Goal: Information Seeking & Learning: Learn about a topic

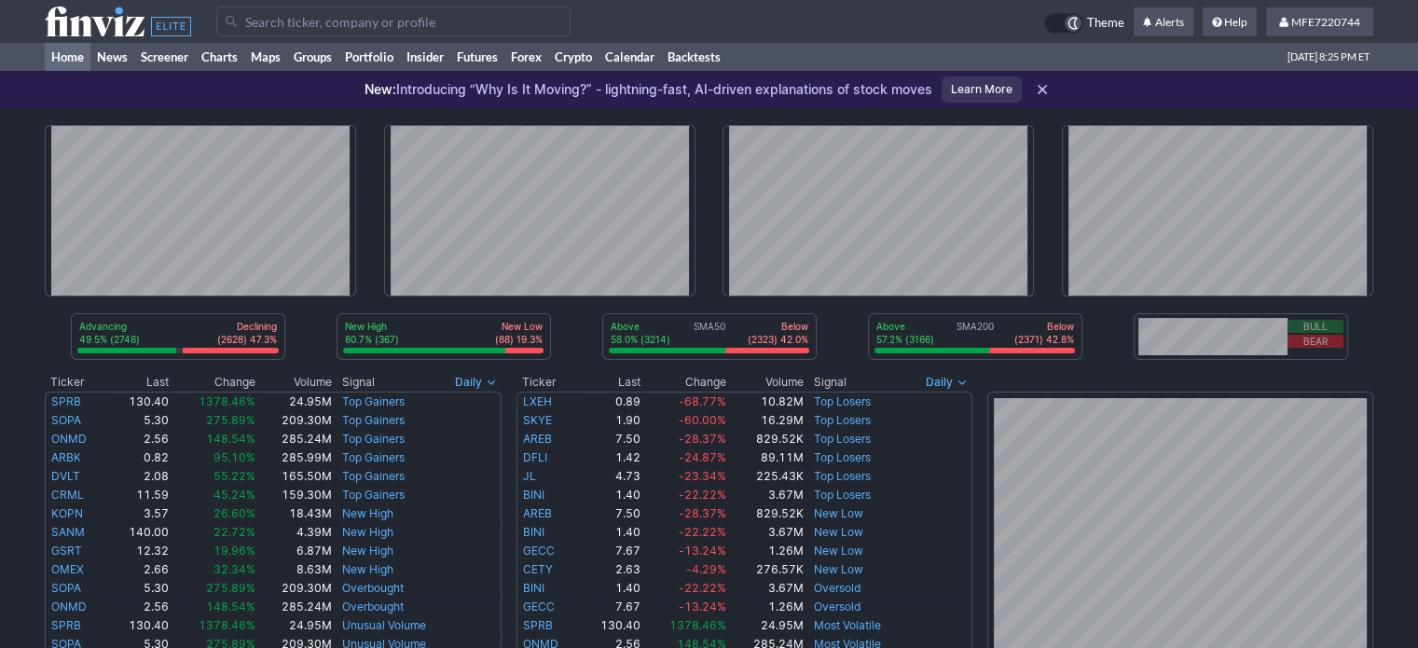
drag, startPoint x: 0, startPoint y: 0, endPoint x: 478, endPoint y: 22, distance: 478.9
click at [478, 21] on input "Search" at bounding box center [393, 22] width 354 height 30
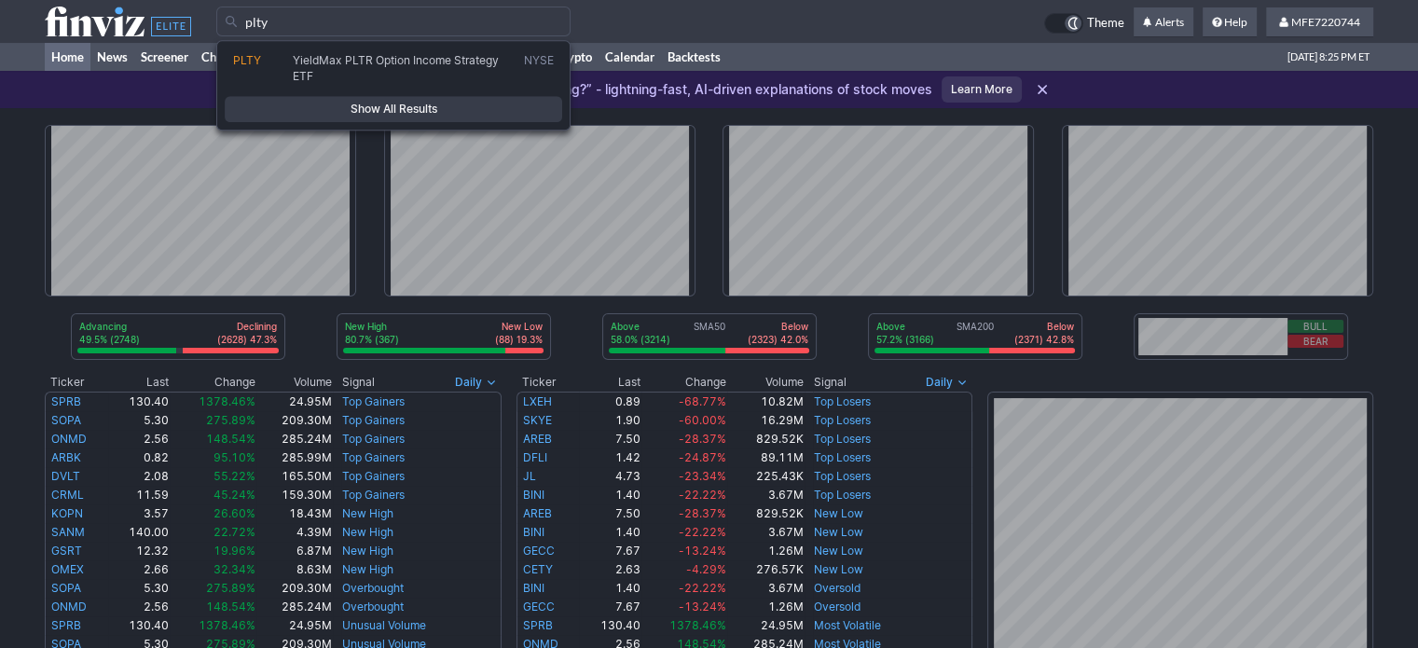
type input "plty"
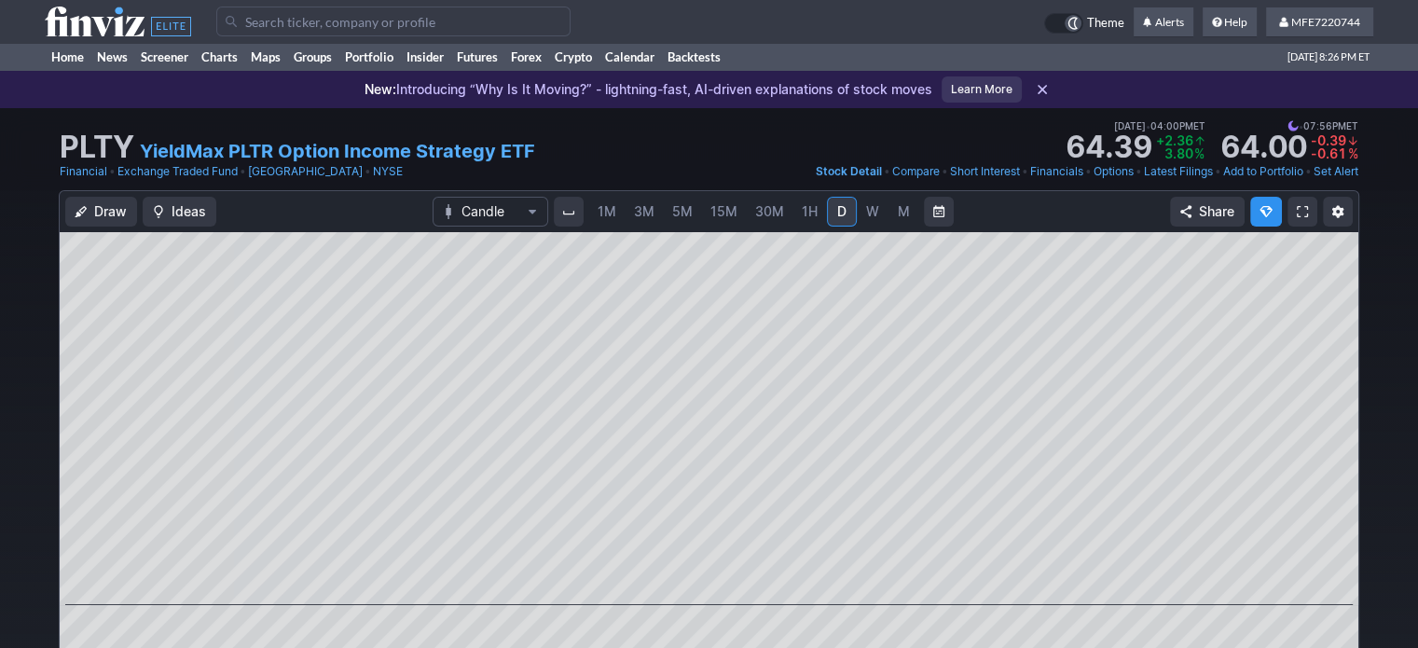
click at [527, 26] on input "Search" at bounding box center [393, 22] width 354 height 30
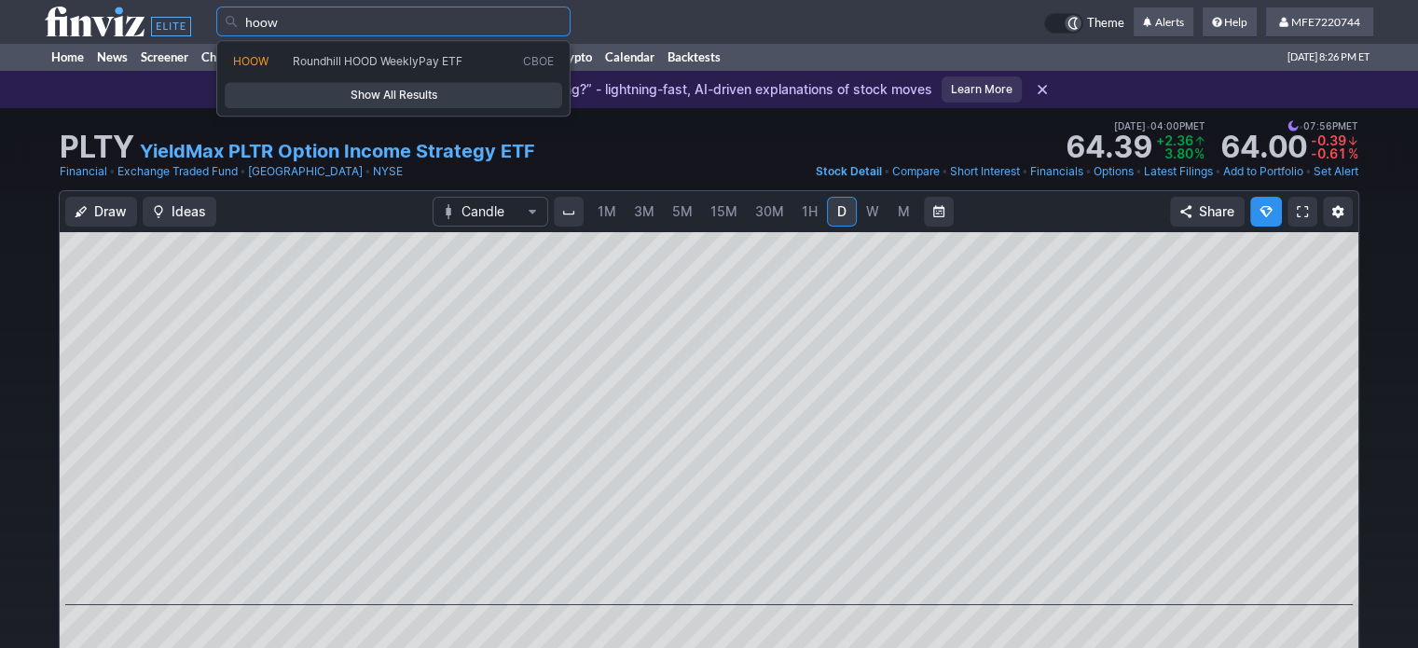
type input "hoow"
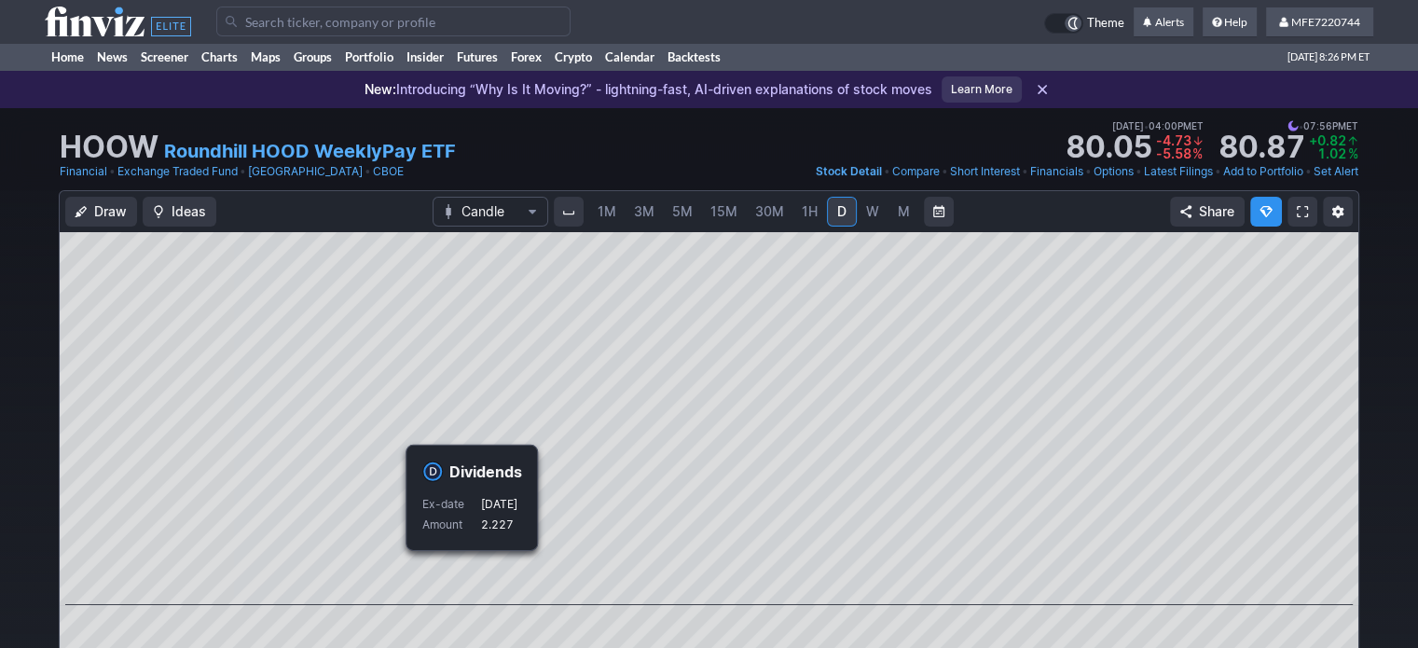
click at [451, 21] on input "Search" at bounding box center [393, 22] width 354 height 30
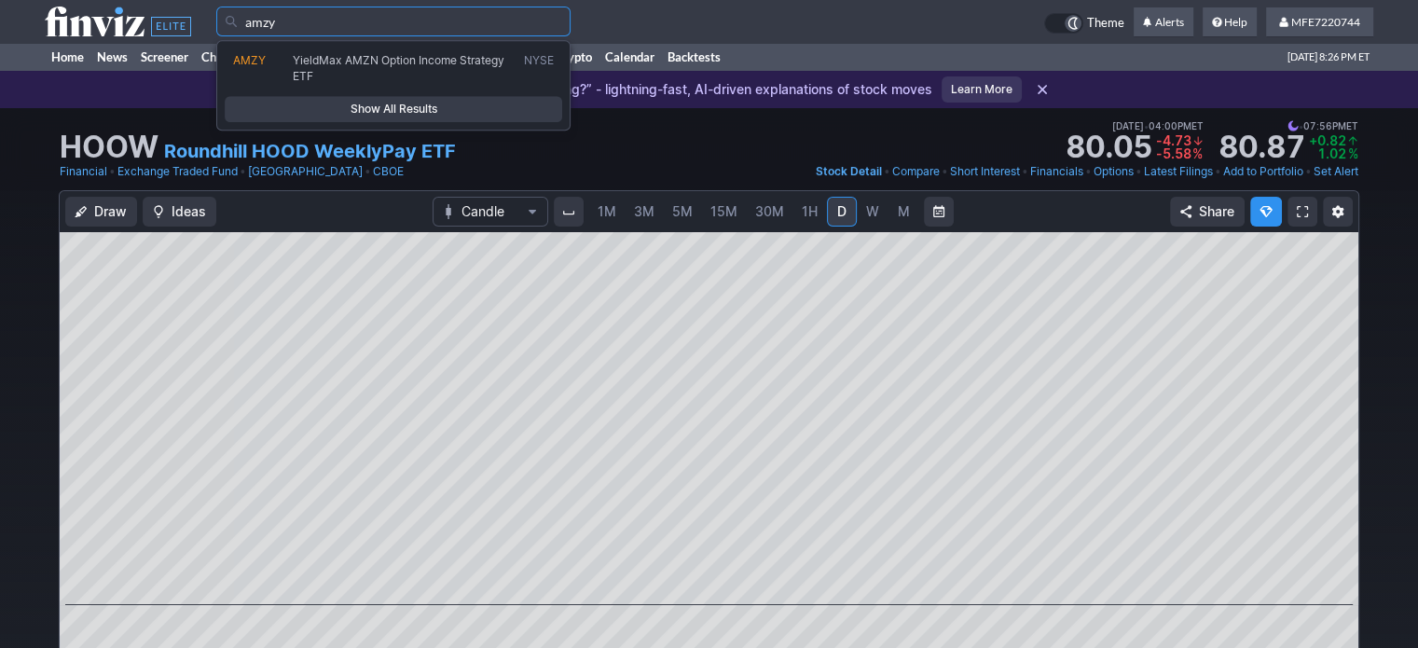
type input "amzy"
click at [476, 110] on span "Show All Results" at bounding box center [393, 109] width 321 height 19
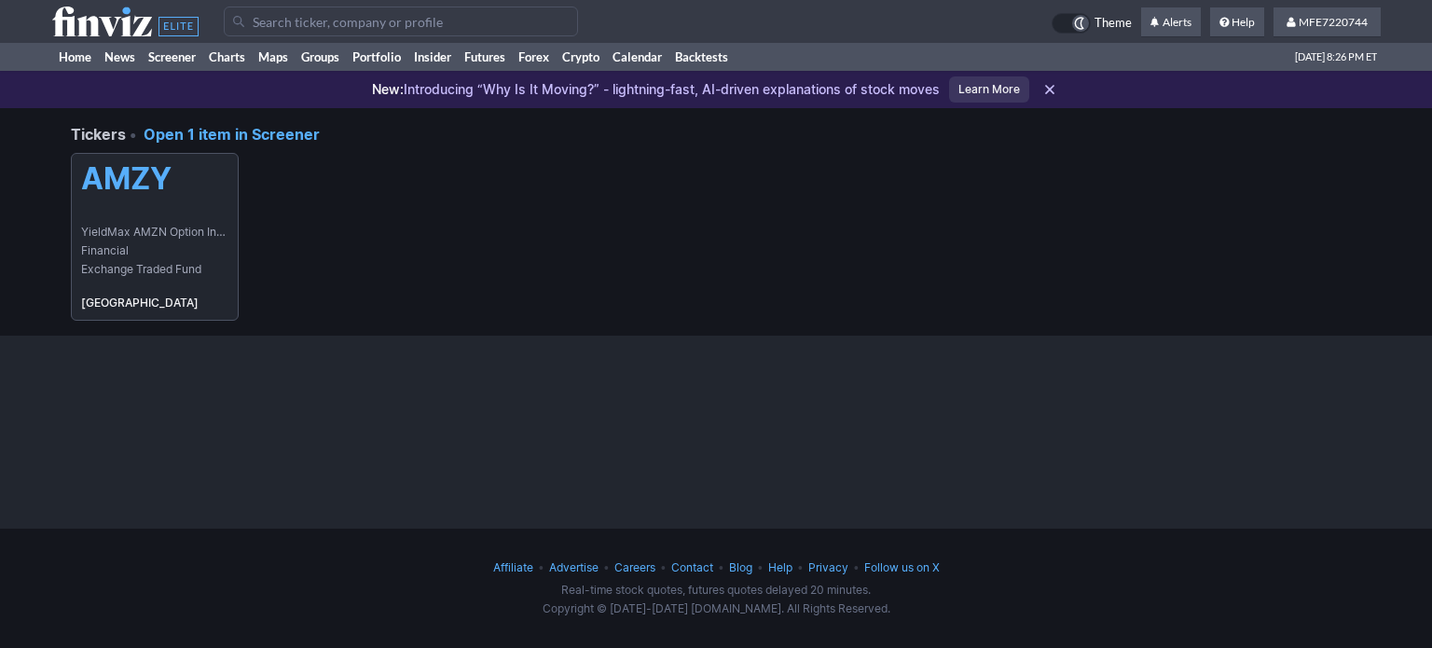
click at [151, 220] on link "AMZY YieldMax AMZN Option Income Strategy ETF Financial Exchange Traded Fund [G…" at bounding box center [155, 237] width 168 height 168
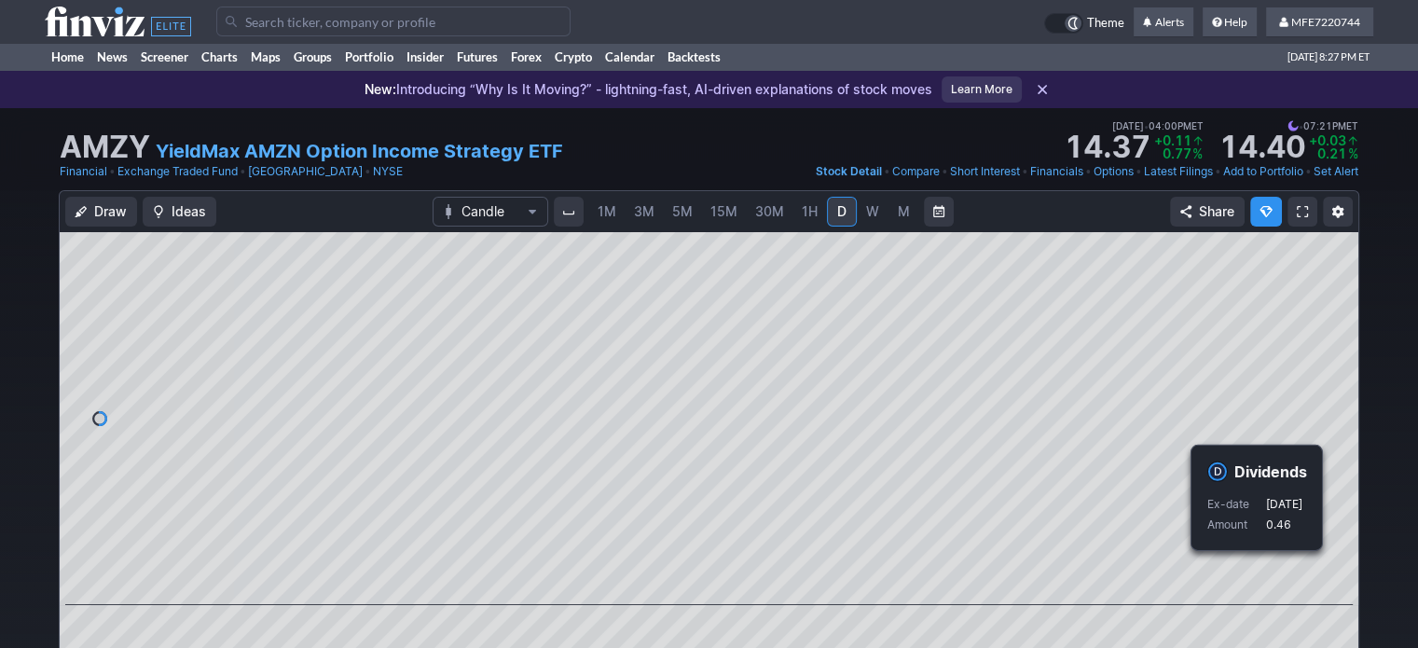
click at [319, 15] on input "Search" at bounding box center [393, 22] width 354 height 30
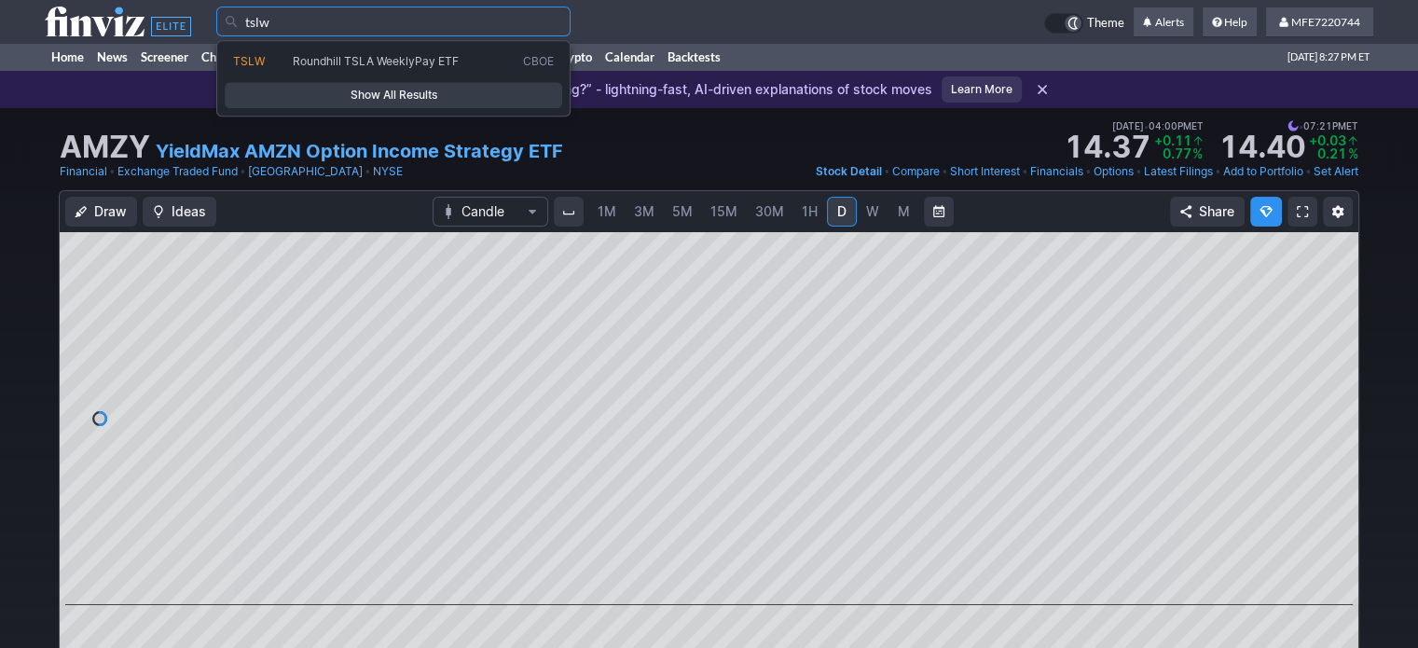
type input "tslw"
click at [324, 86] on span "Show All Results" at bounding box center [393, 95] width 321 height 19
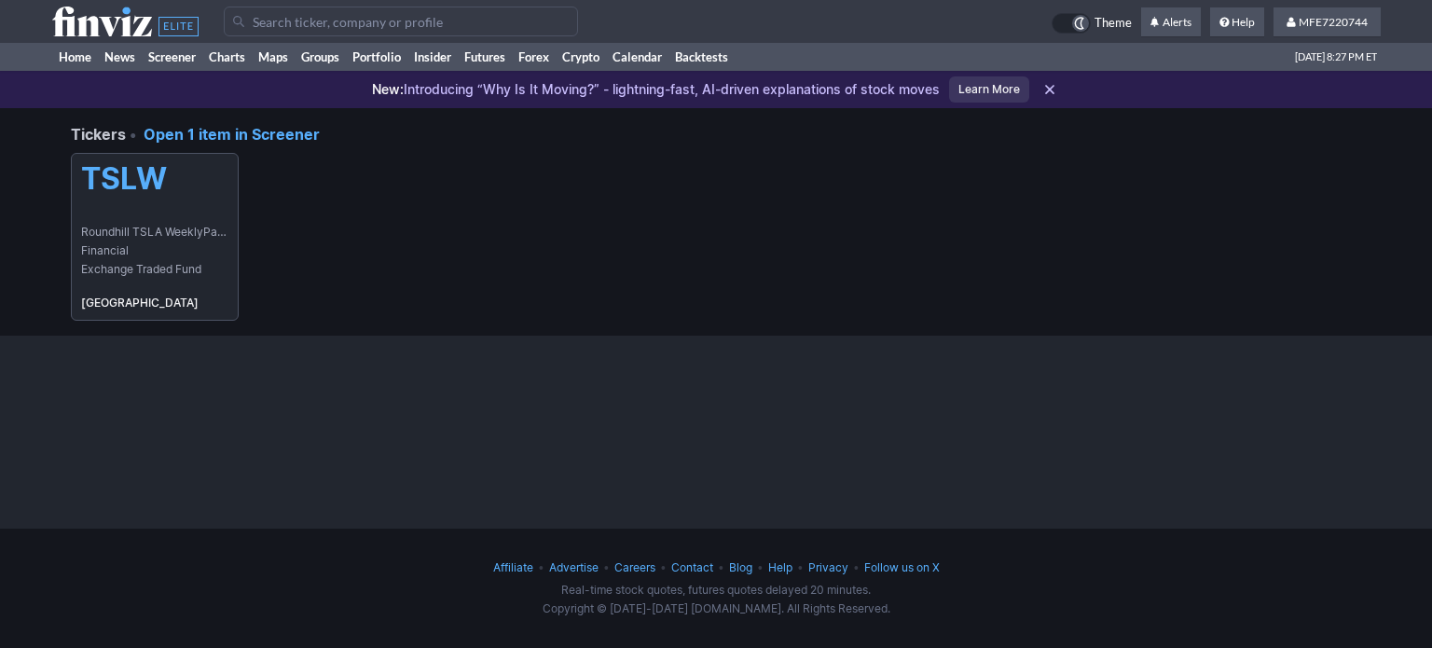
click at [180, 227] on span "Roundhill TSLA WeeklyPay ETF" at bounding box center [154, 232] width 147 height 19
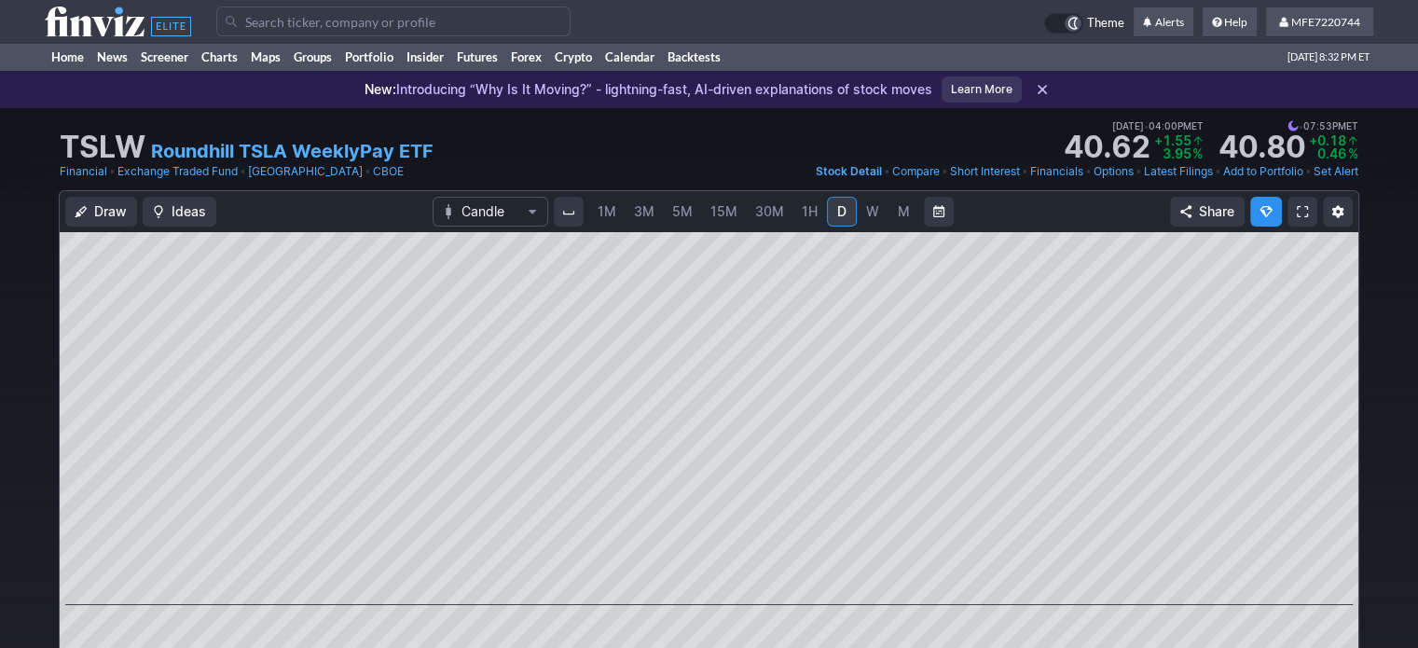
click at [564, 21] on input "Search" at bounding box center [393, 22] width 354 height 30
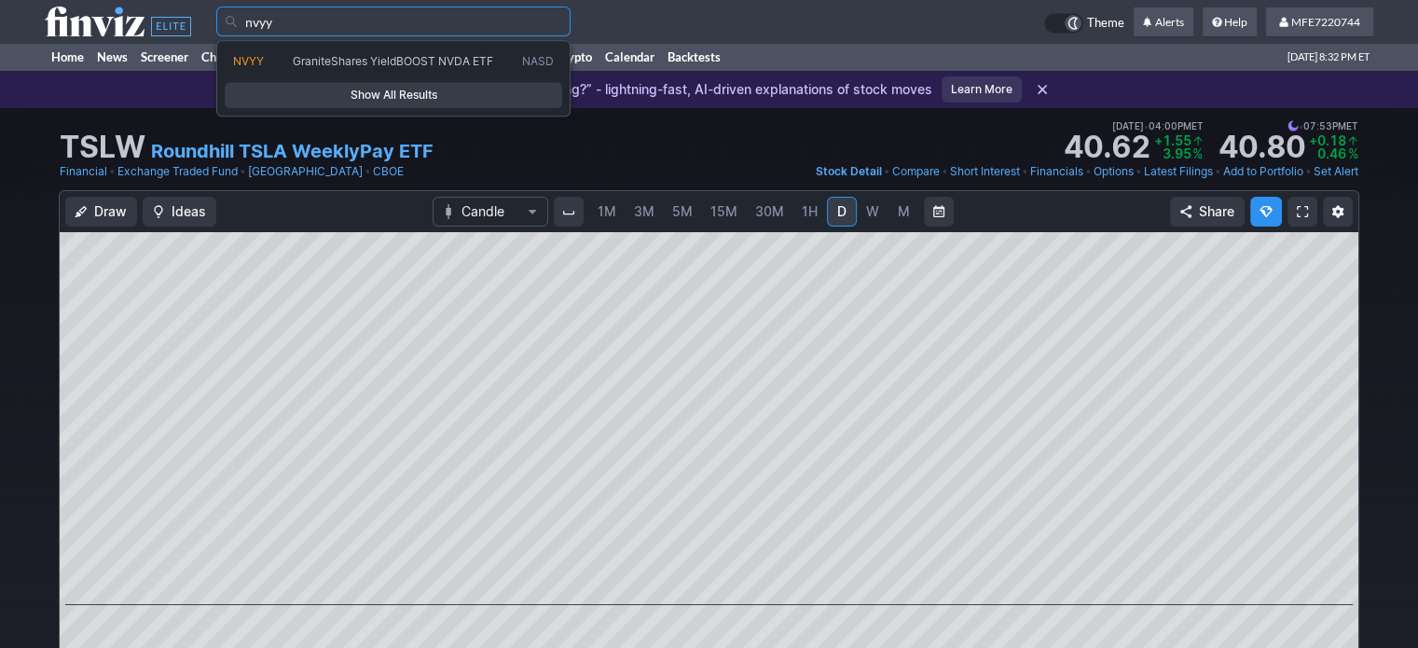
type input "nvyy"
click at [451, 100] on span "Show All Results" at bounding box center [393, 95] width 321 height 19
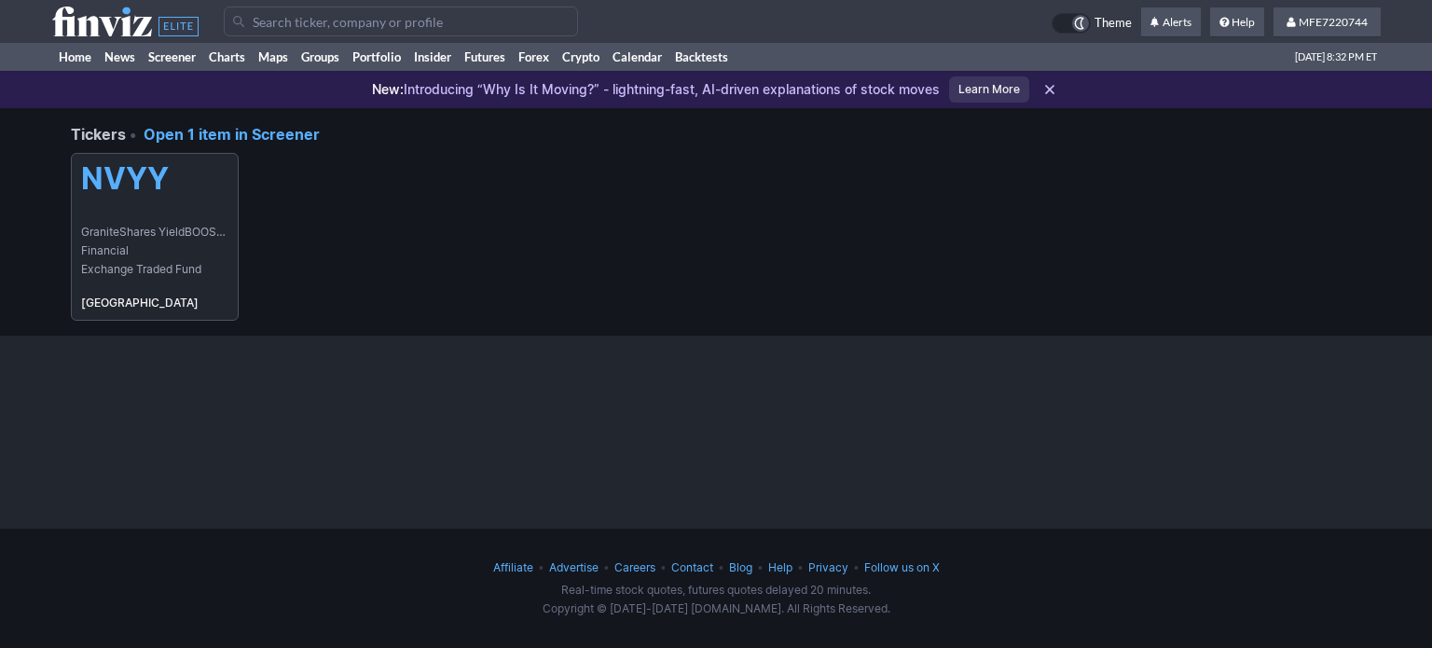
click at [198, 228] on span "GraniteShares YieldBOOST NVDA ETF" at bounding box center [154, 232] width 147 height 19
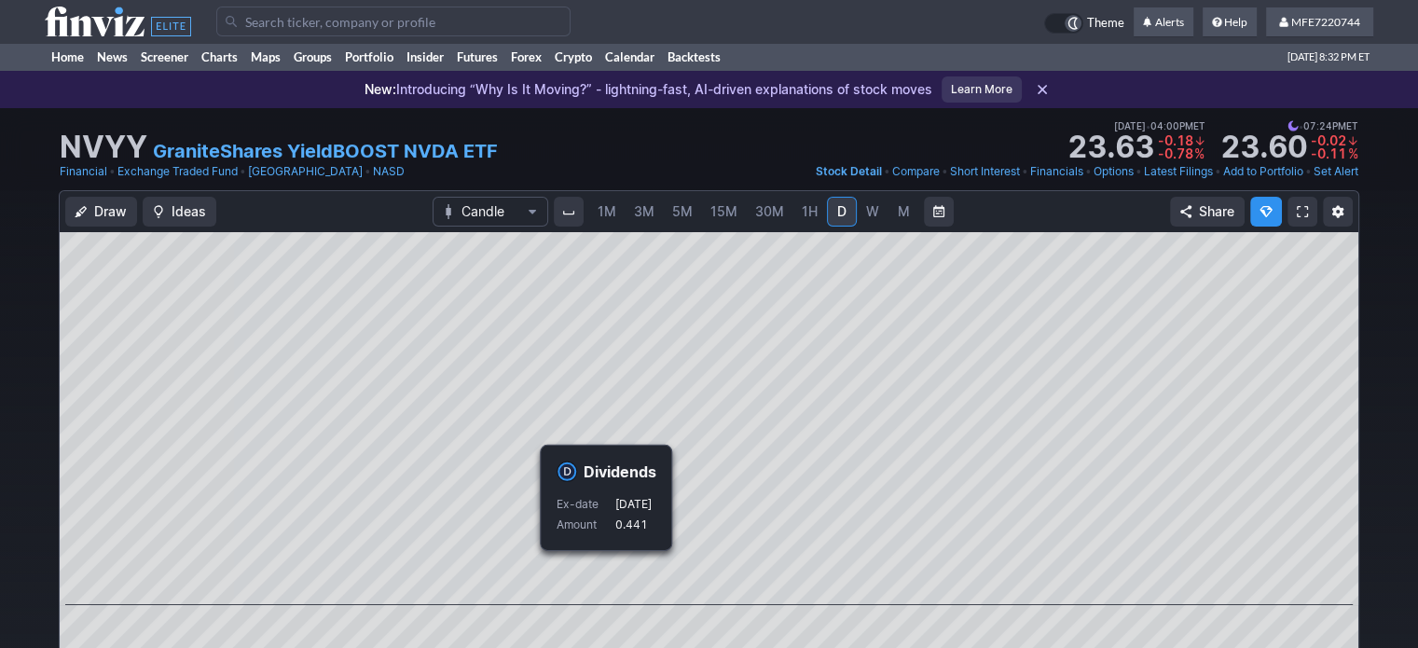
click at [1272, 175] on link "Add to Portfolio" at bounding box center [1263, 171] width 80 height 19
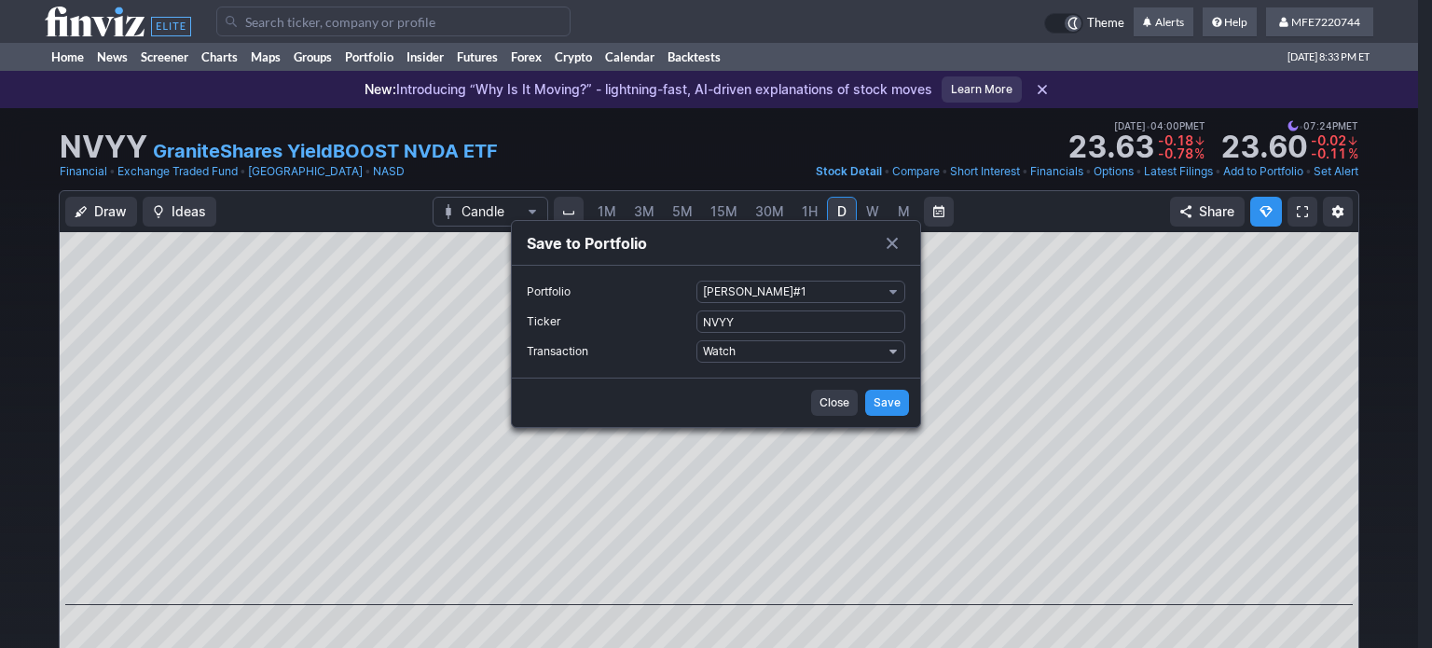
click at [891, 351] on span "Transaction" at bounding box center [893, 351] width 11 height 15
click at [862, 346] on span "Watch" at bounding box center [792, 351] width 179 height 19
click at [862, 349] on span "Watch" at bounding box center [792, 351] width 179 height 19
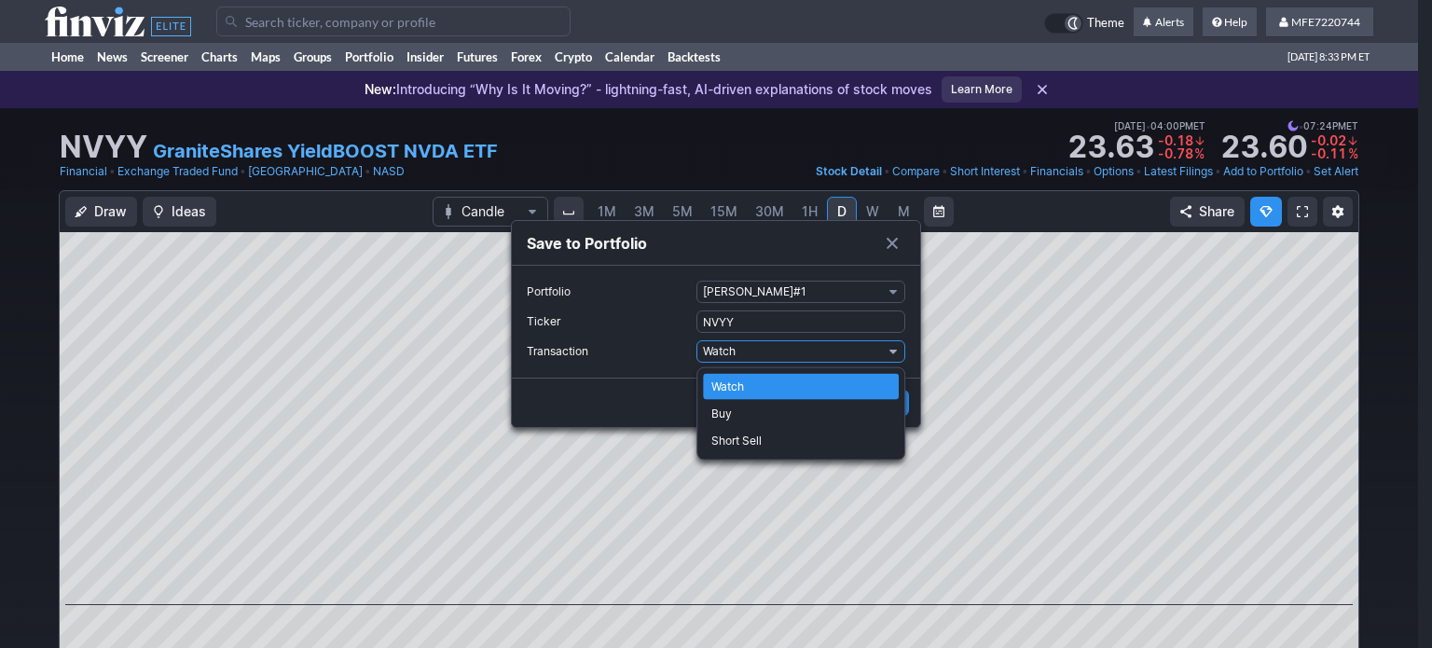
click at [891, 289] on div at bounding box center [716, 324] width 1432 height 648
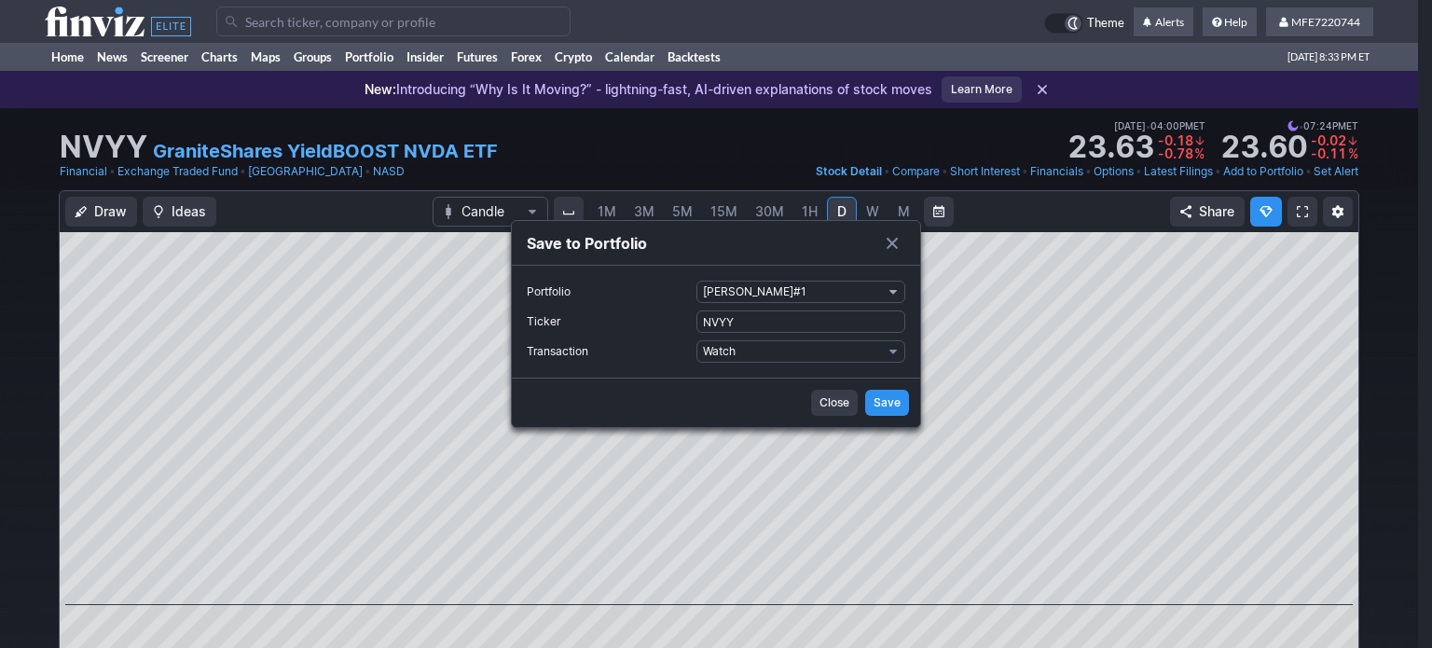
click at [891, 289] on span "Portfolio" at bounding box center [893, 291] width 11 height 15
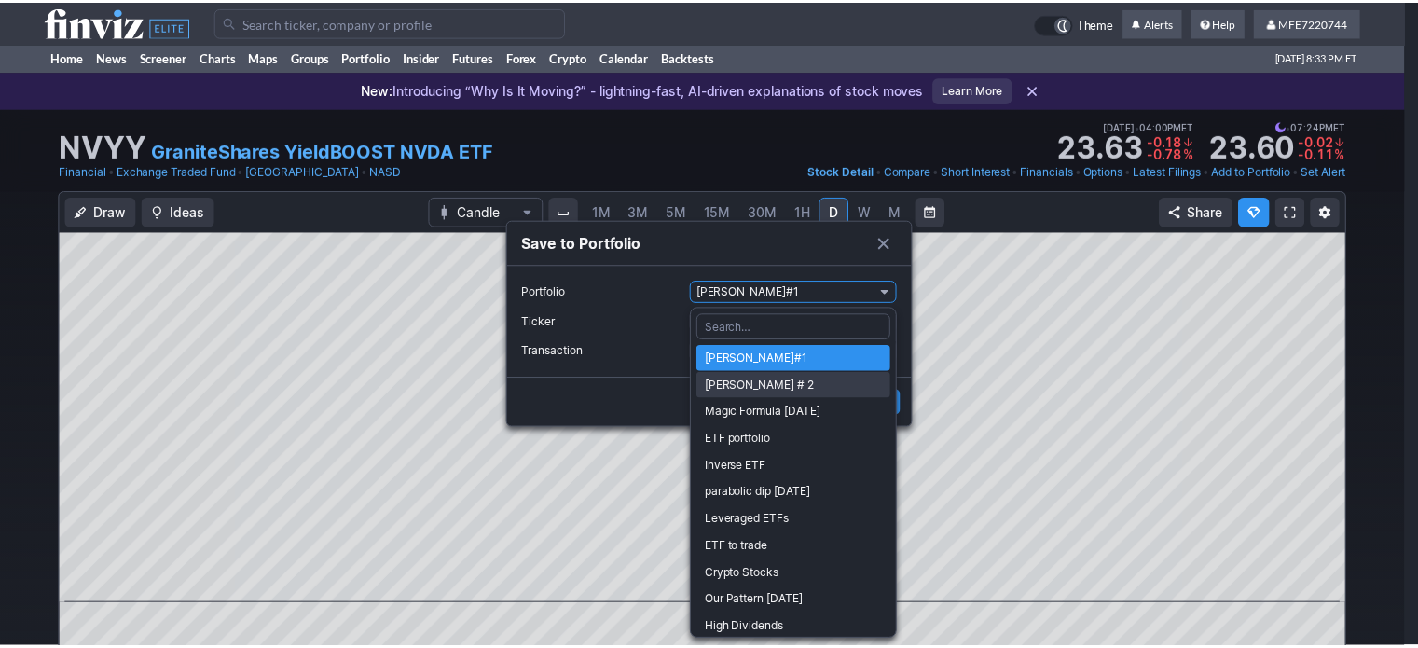
scroll to position [88, 0]
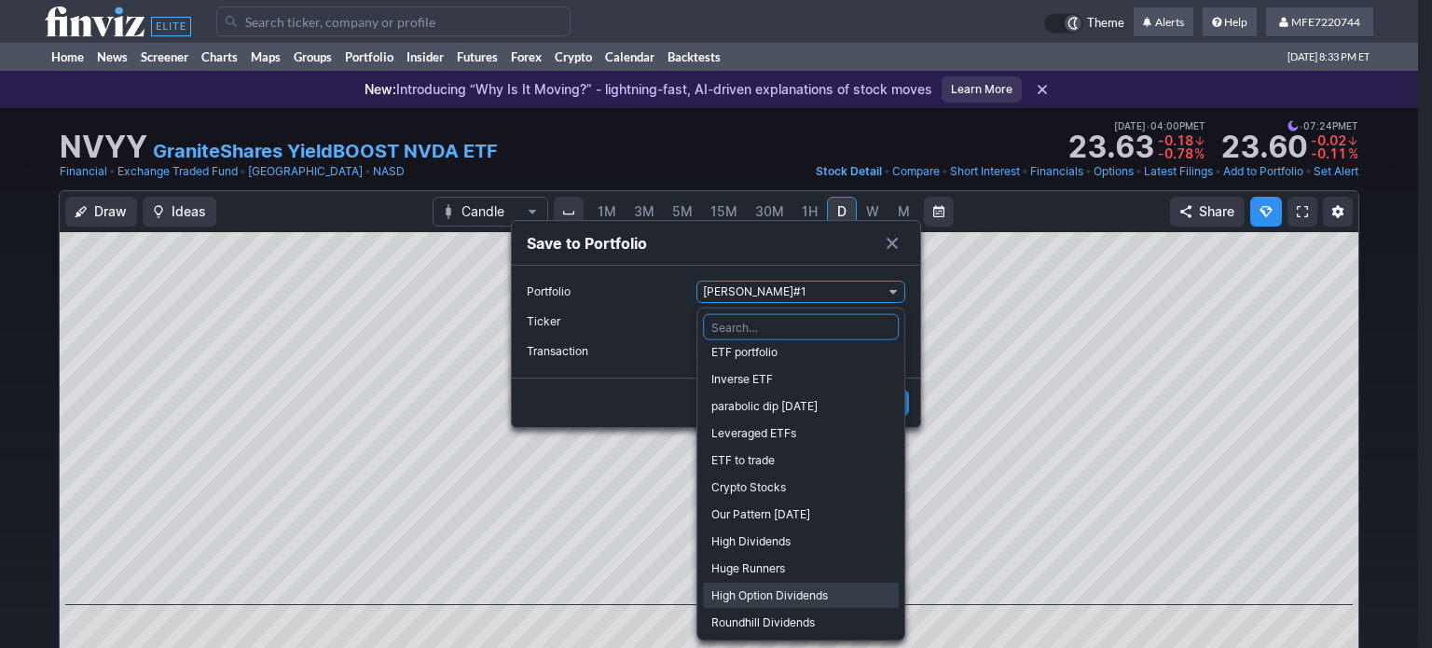
click at [751, 590] on span "High Option Dividends" at bounding box center [800, 596] width 179 height 19
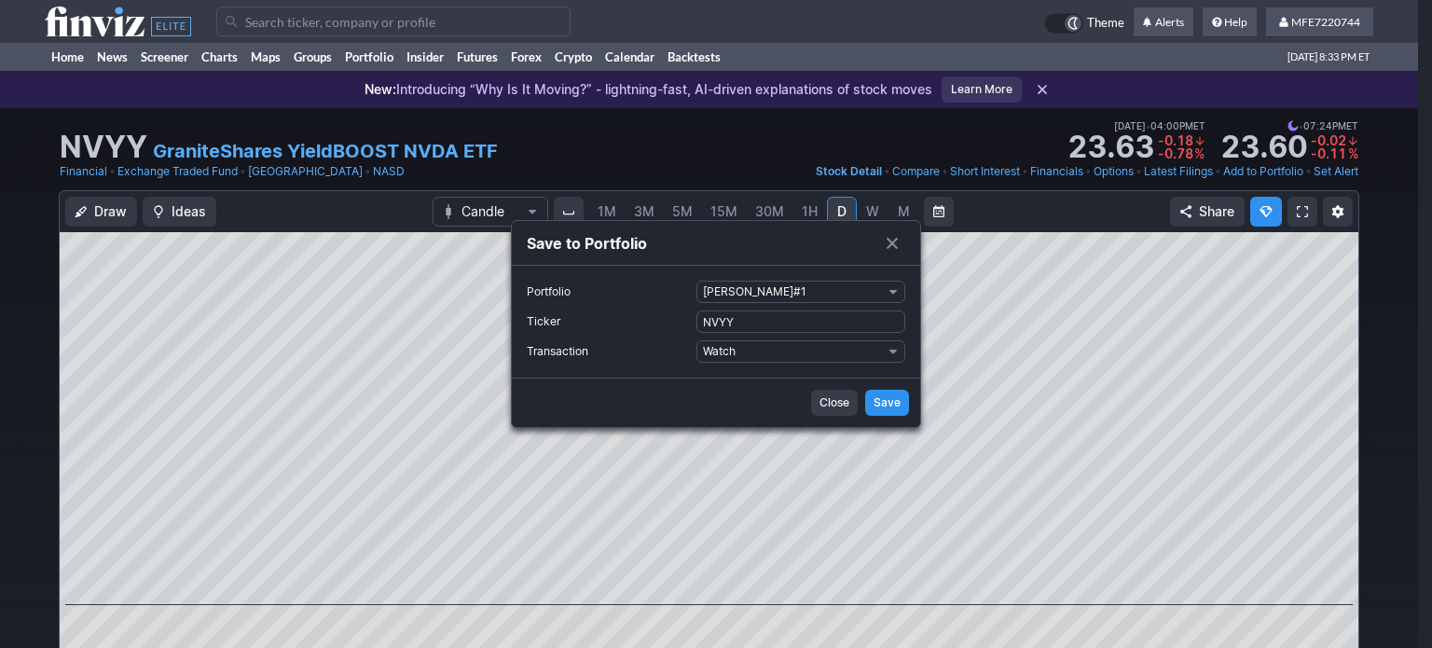
click at [752, 590] on div "Dismiss popup manuel#1 manuel # 2 Magic Formula 12.13.19 ETF portfolio Inverse …" at bounding box center [801, 475] width 209 height 334
click at [881, 404] on span "Save" at bounding box center [887, 403] width 27 height 19
click at [881, 403] on span "Save" at bounding box center [887, 403] width 27 height 19
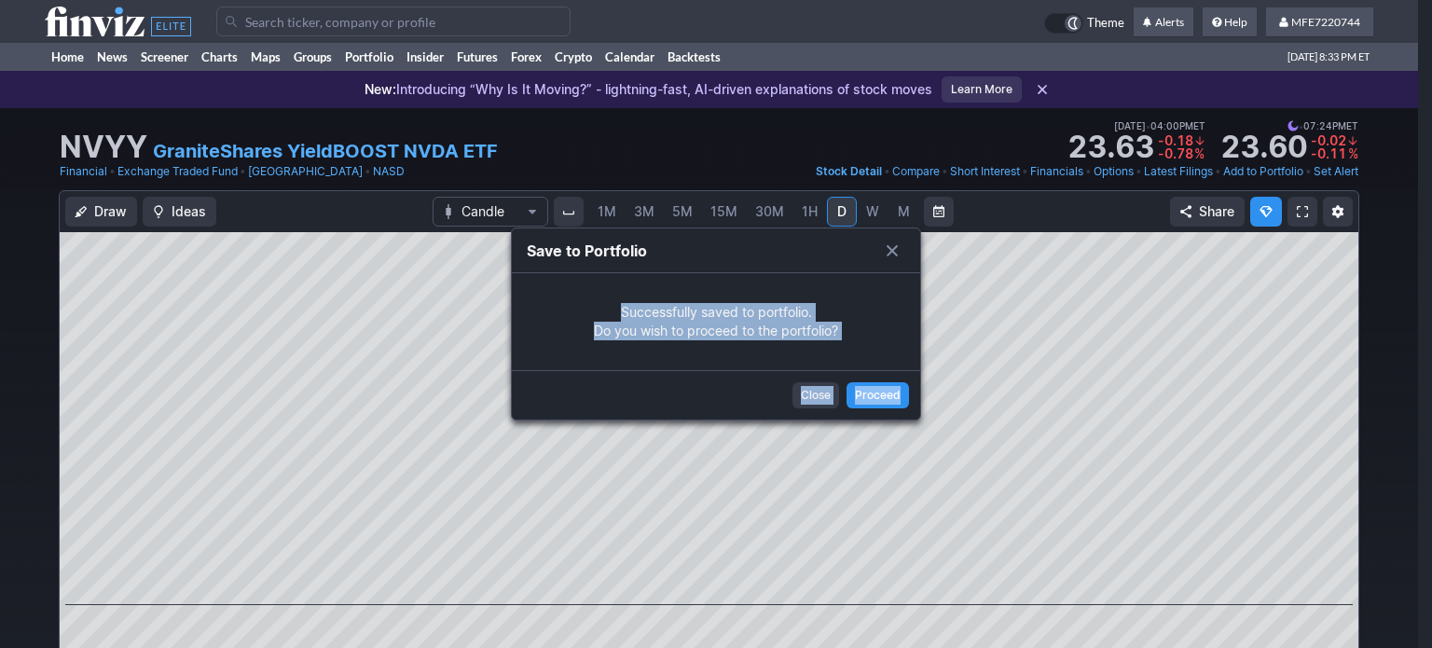
click at [817, 393] on span "Close" at bounding box center [816, 395] width 30 height 19
click at [817, 393] on div at bounding box center [716, 324] width 1432 height 648
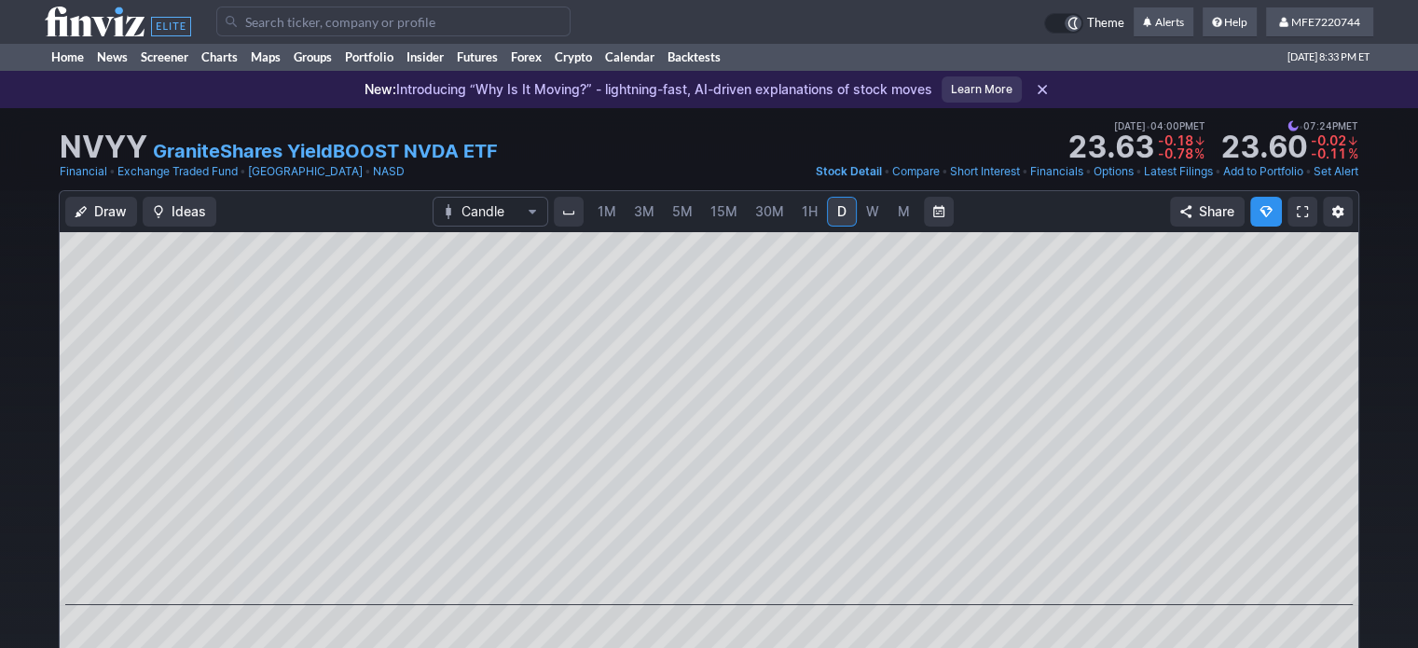
click at [477, 19] on input "Search" at bounding box center [393, 22] width 354 height 30
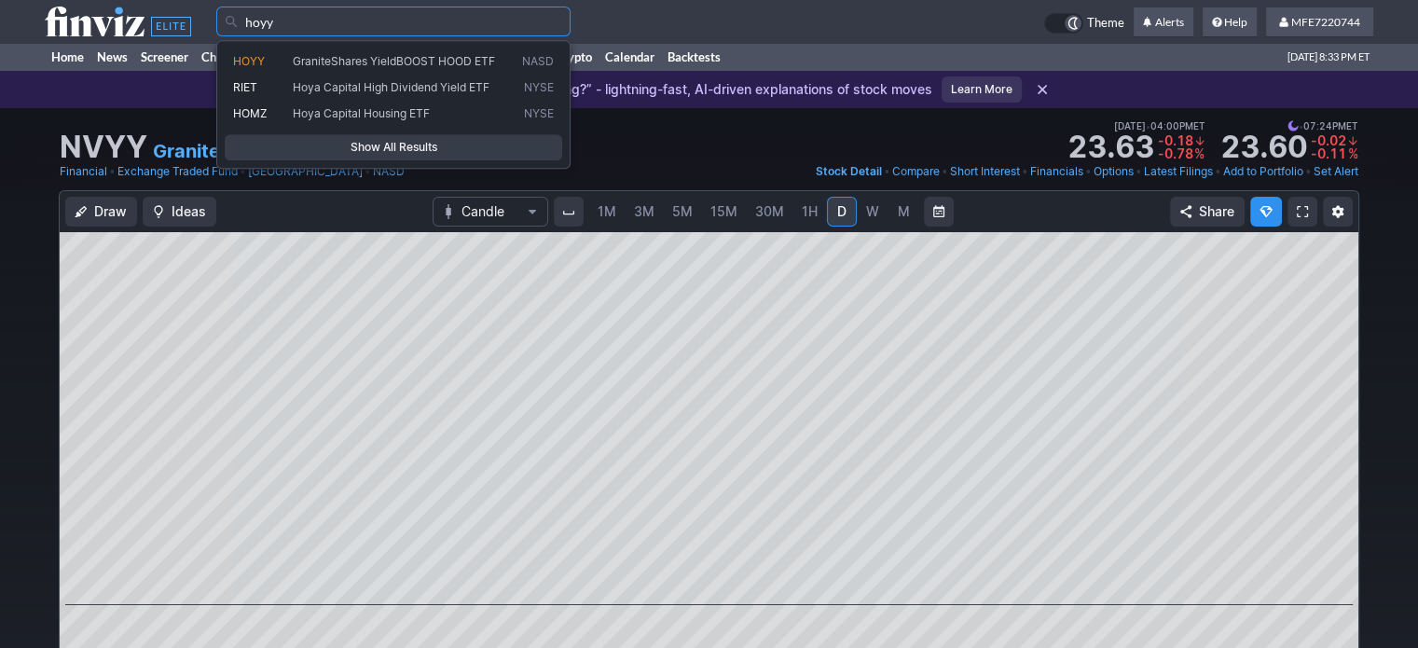
type input "hoyy"
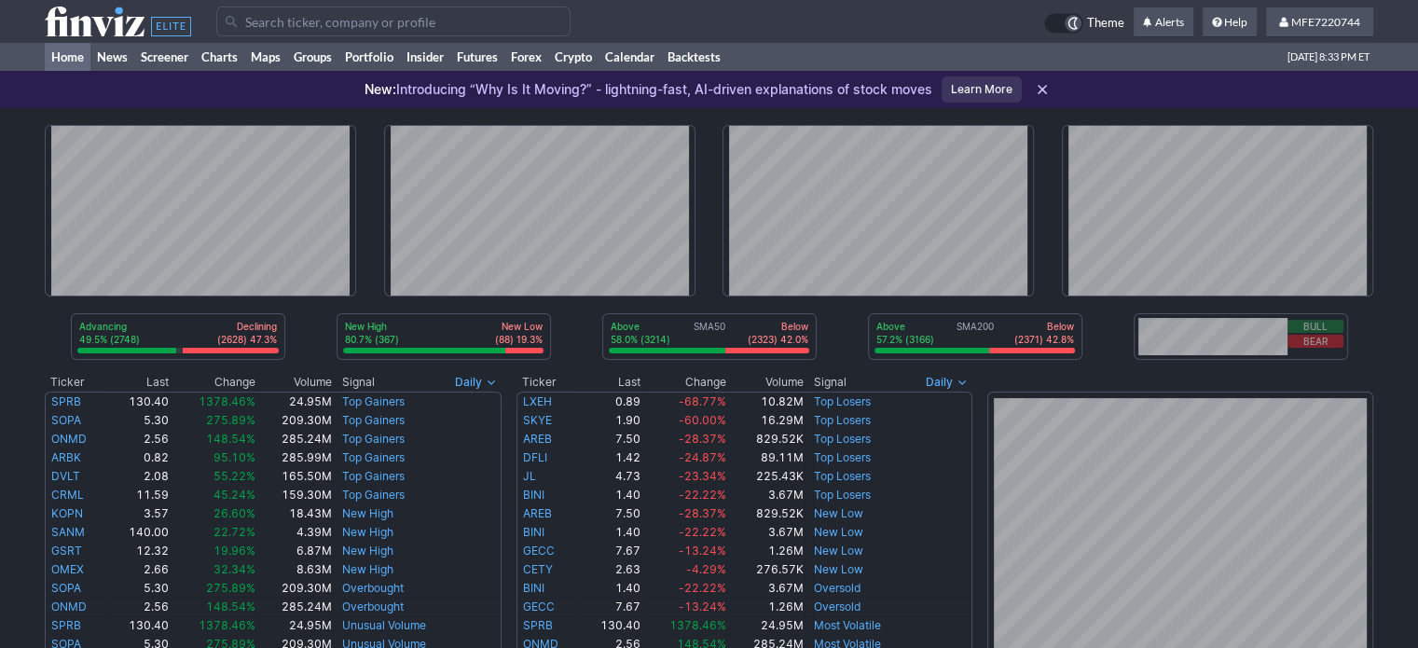
click at [513, 23] on input "Search" at bounding box center [393, 22] width 354 height 30
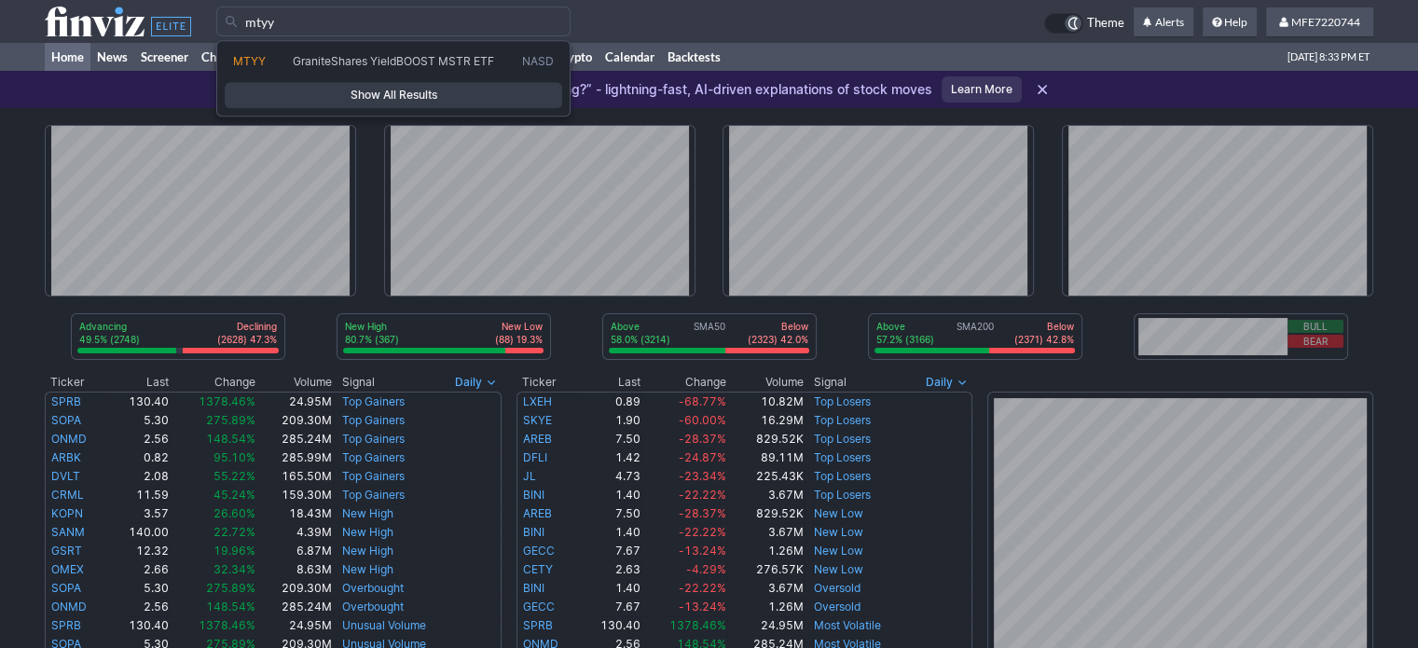
type input "mtyy"
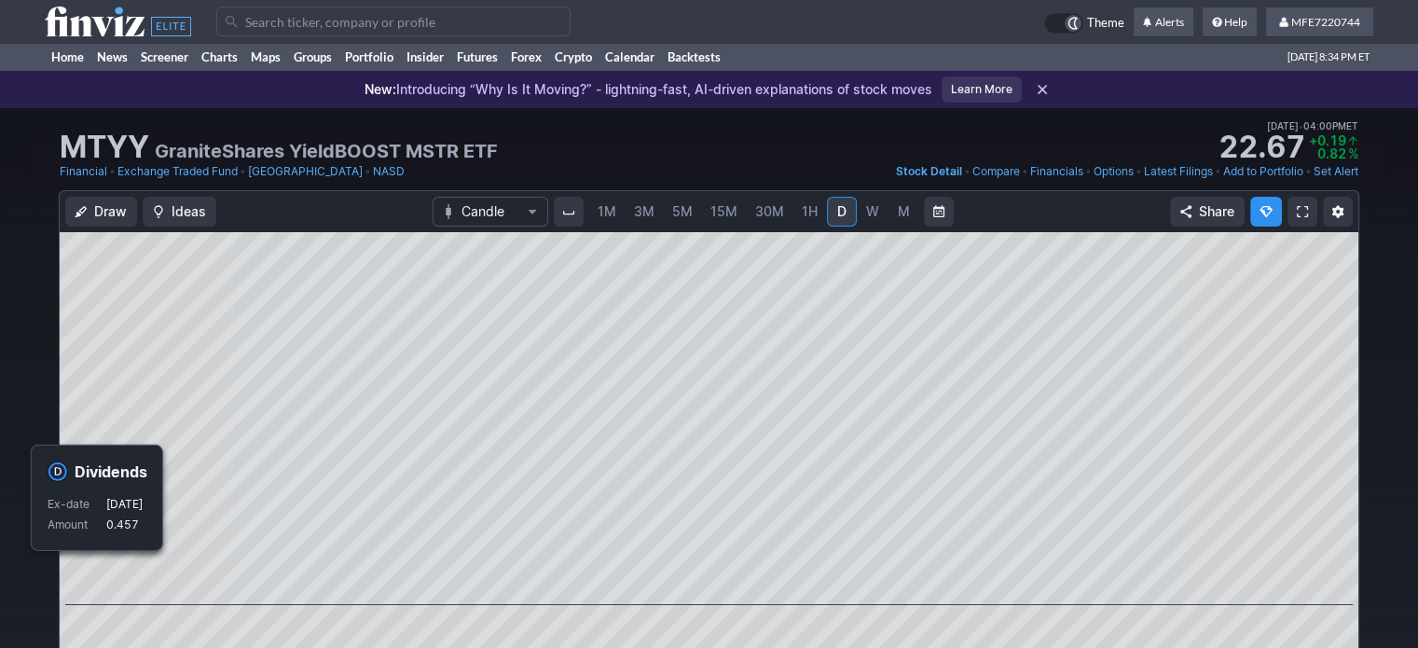
click at [356, 21] on input "Search" at bounding box center [393, 22] width 354 height 30
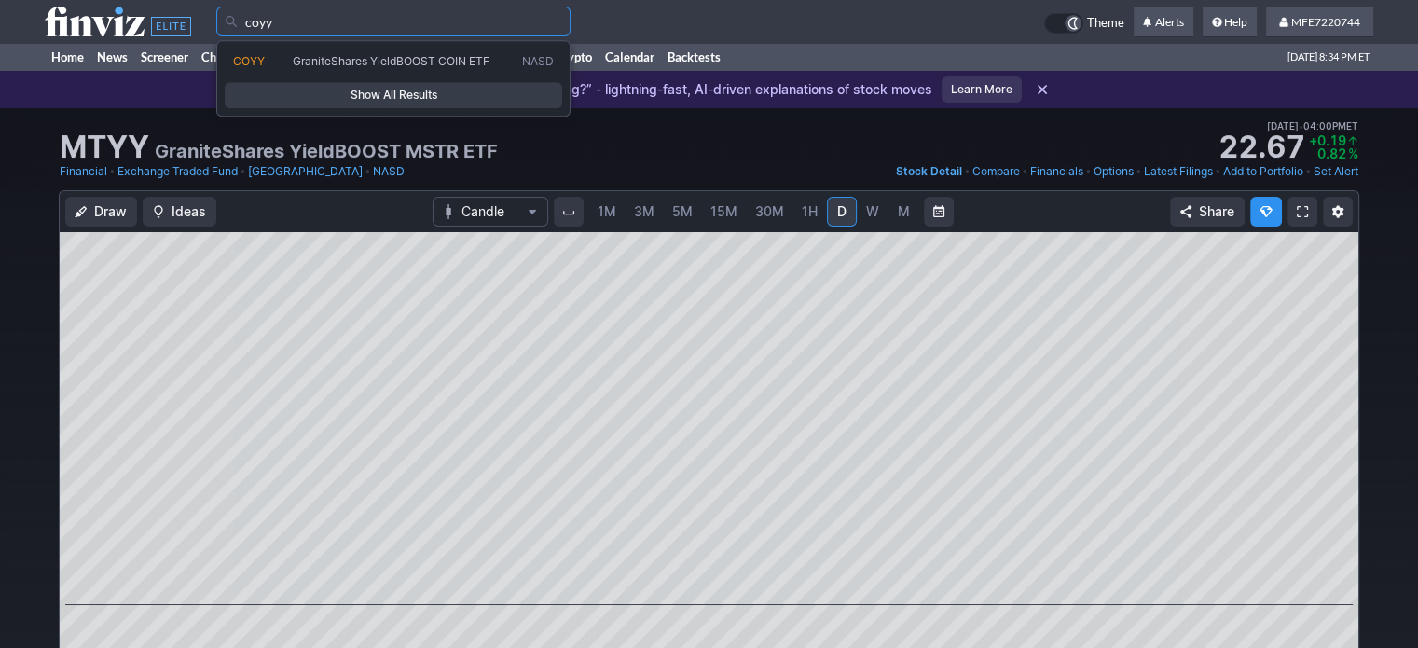
type input "coyy"
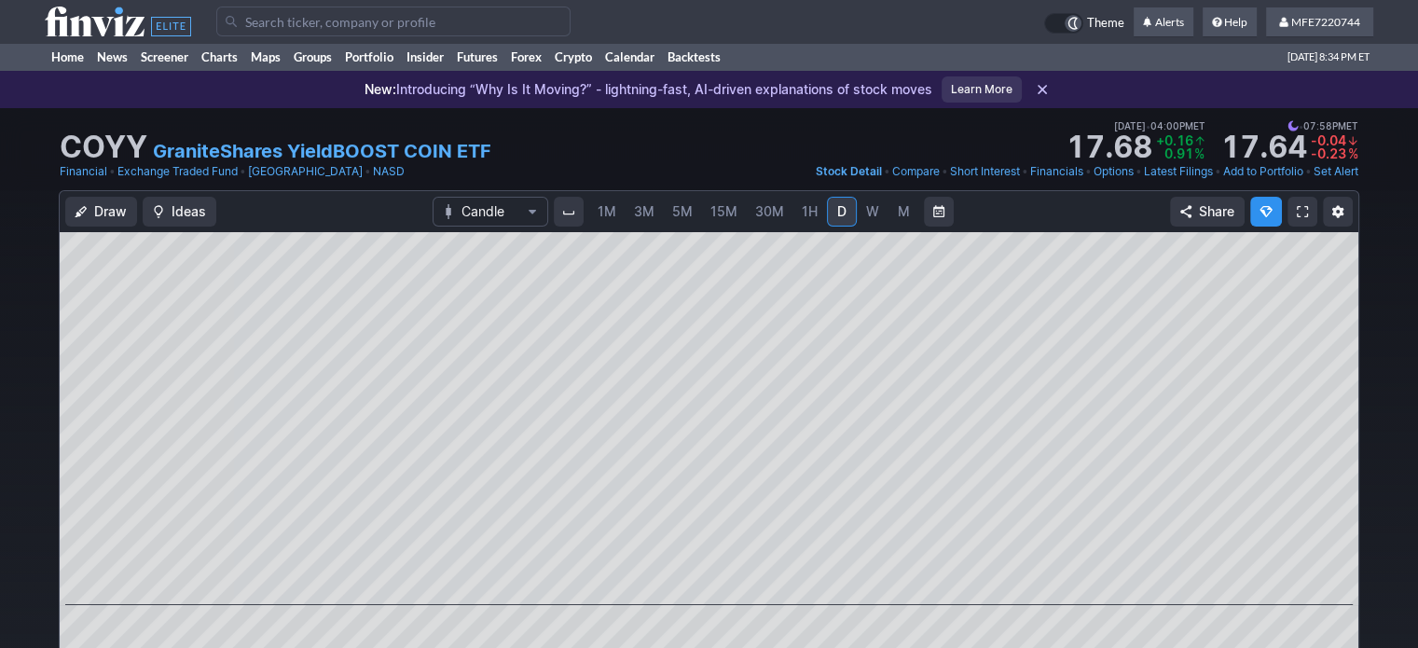
click at [1230, 171] on link "Add to Portfolio" at bounding box center [1263, 171] width 80 height 19
click at [1272, 175] on link "Add to Portfolio" at bounding box center [1263, 171] width 80 height 19
click at [1266, 170] on link "Add to Portfolio" at bounding box center [1263, 171] width 80 height 19
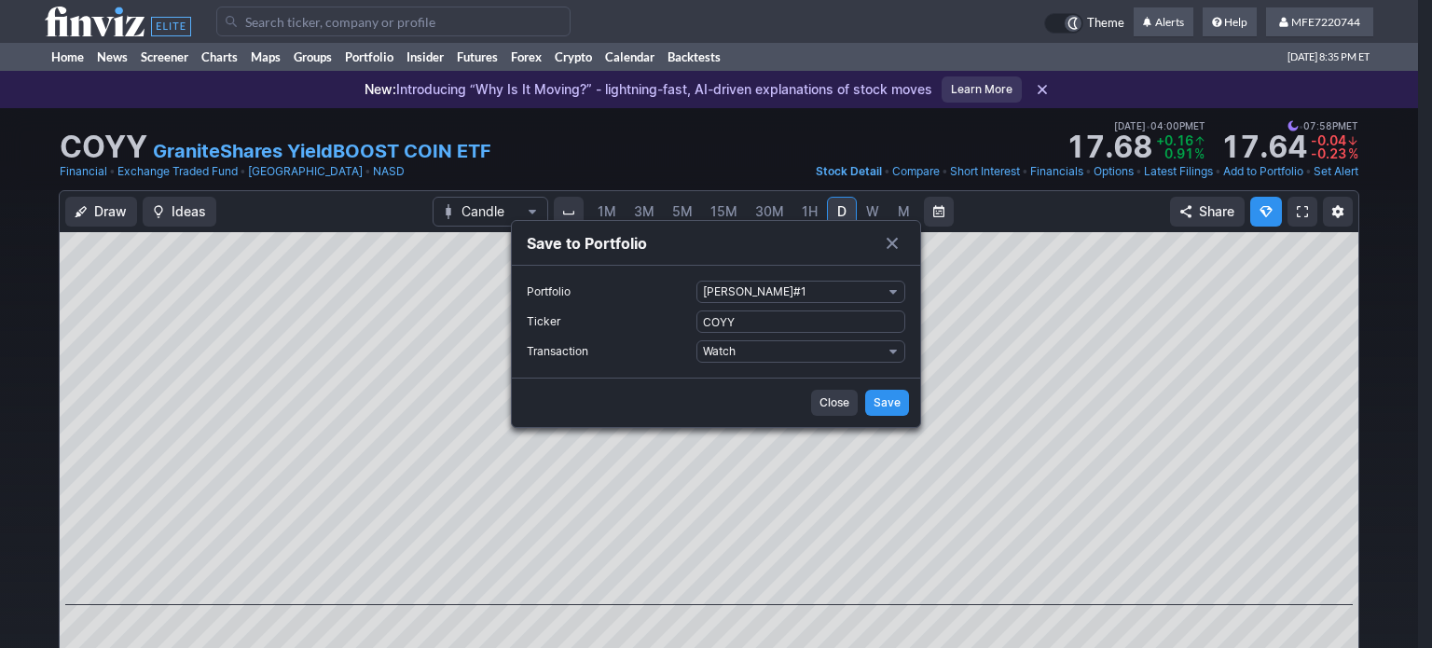
click at [892, 288] on span "Portfolio" at bounding box center [893, 291] width 11 height 15
click at [0, 0] on div at bounding box center [0, 0] width 0 height 0
click at [888, 294] on span "Portfolio" at bounding box center [893, 291] width 11 height 15
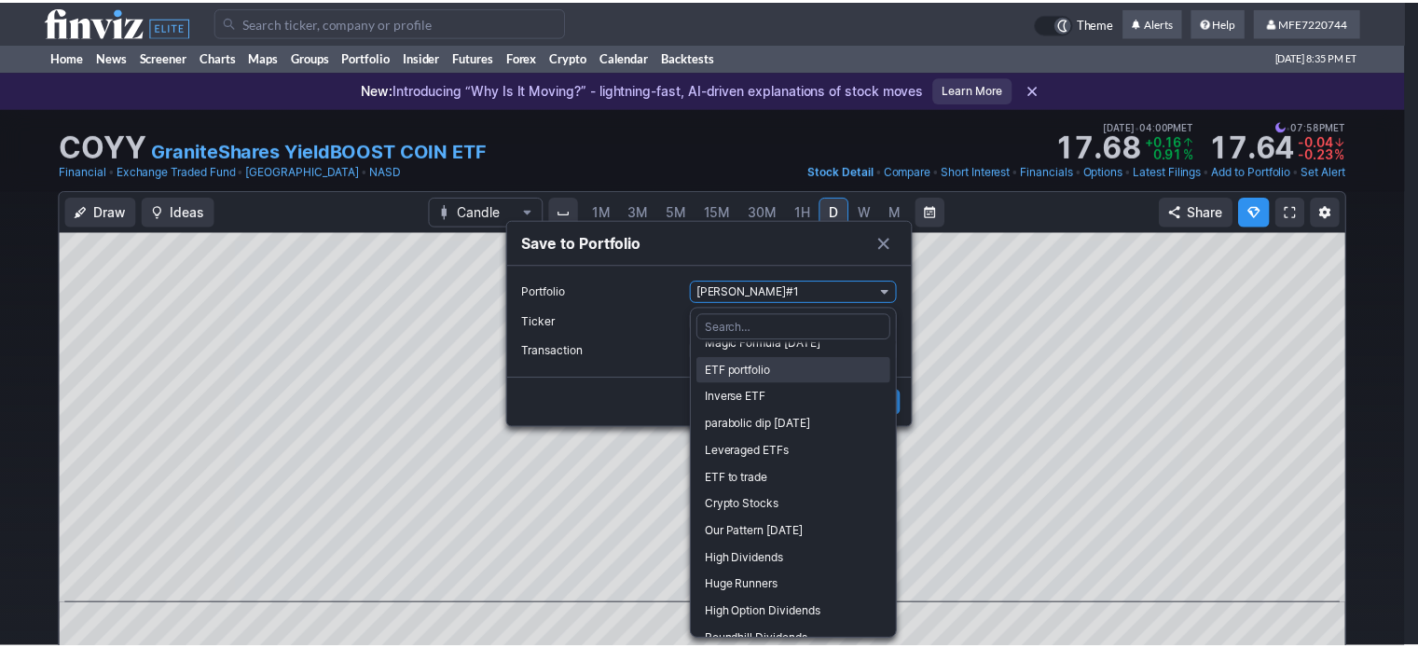
scroll to position [88, 0]
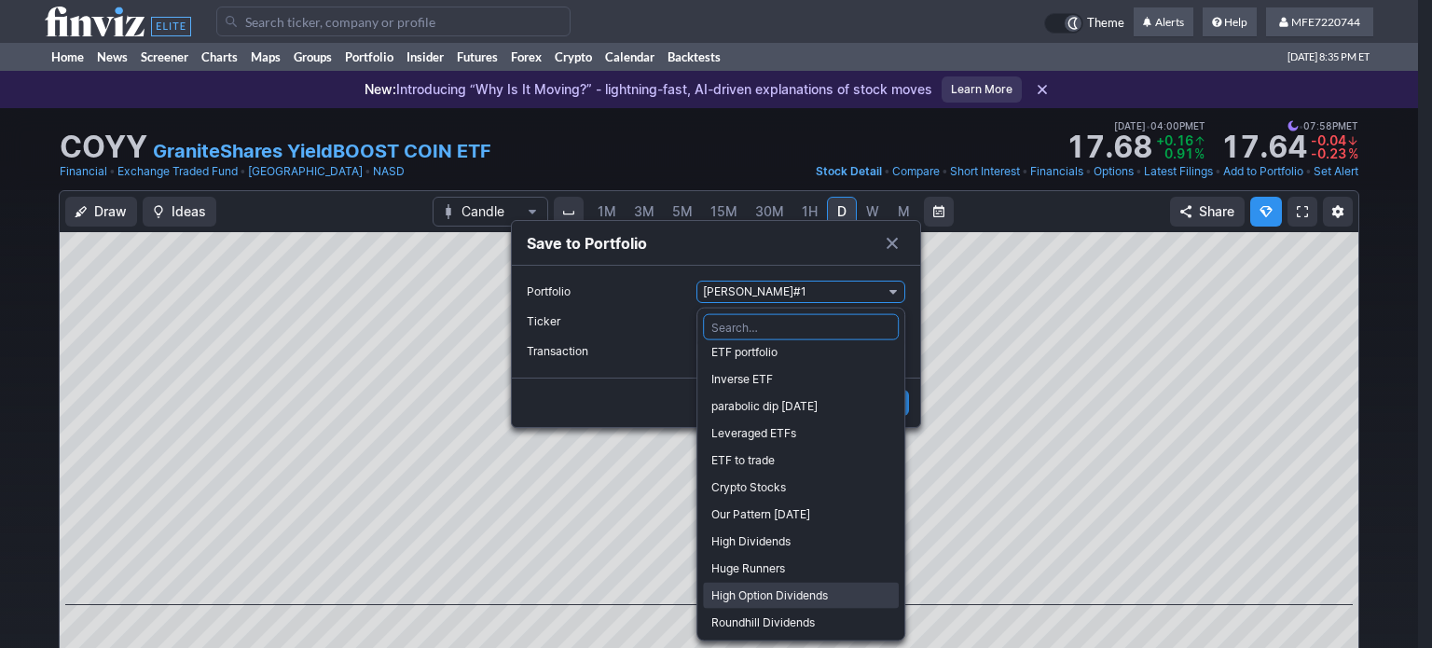
click at [757, 600] on span "High Option Dividends" at bounding box center [800, 596] width 179 height 19
drag, startPoint x: 757, startPoint y: 600, endPoint x: 757, endPoint y: 589, distance: 10.3
click at [757, 597] on div "Dismiss popup manuel#1 manuel # 2 Magic Formula 12.13.19 ETF portfolio Inverse …" at bounding box center [801, 475] width 209 height 334
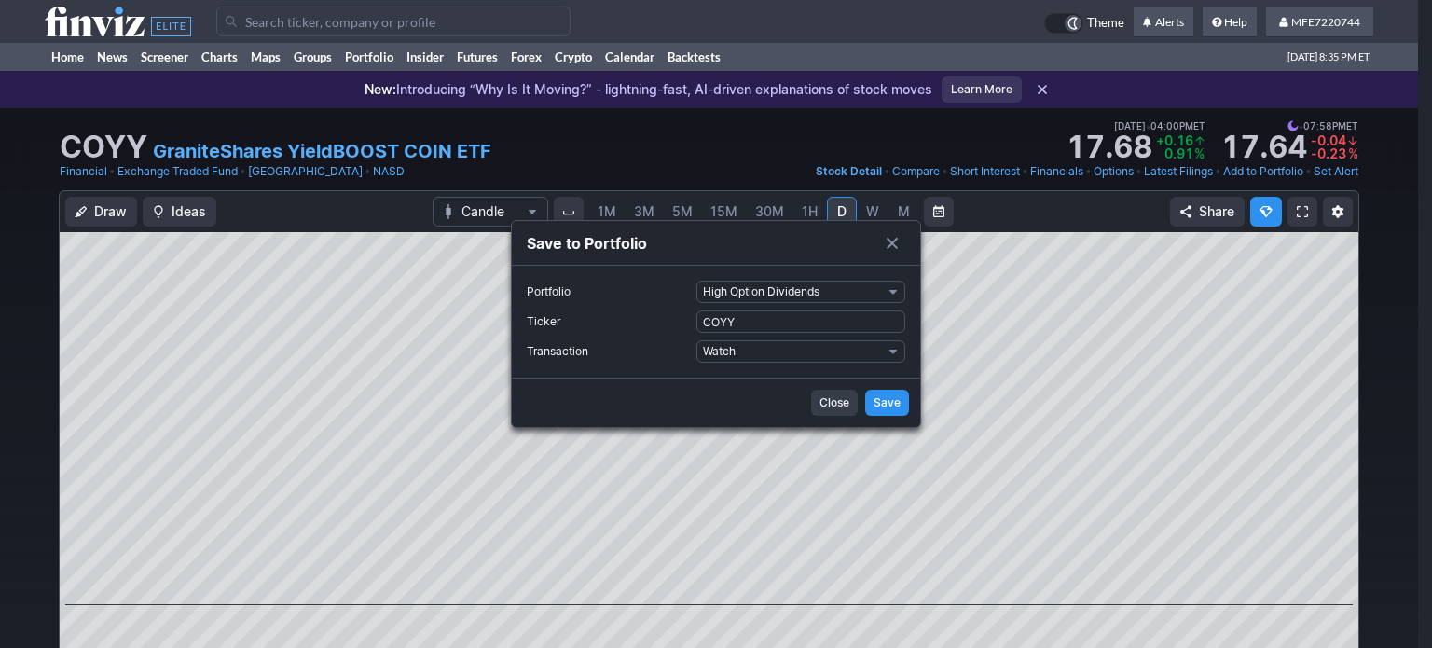
click at [899, 406] on span "Save" at bounding box center [887, 403] width 27 height 19
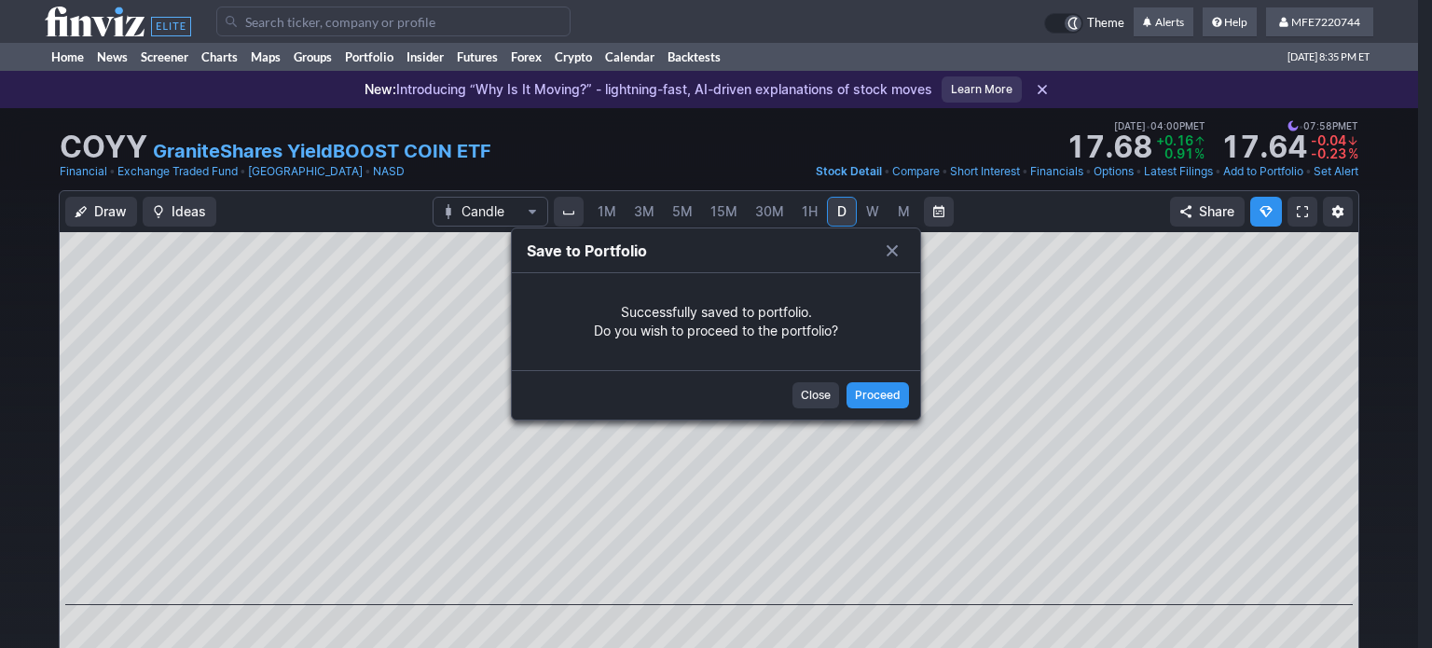
click at [817, 398] on span "Close" at bounding box center [816, 395] width 30 height 19
click at [817, 398] on div at bounding box center [716, 324] width 1432 height 648
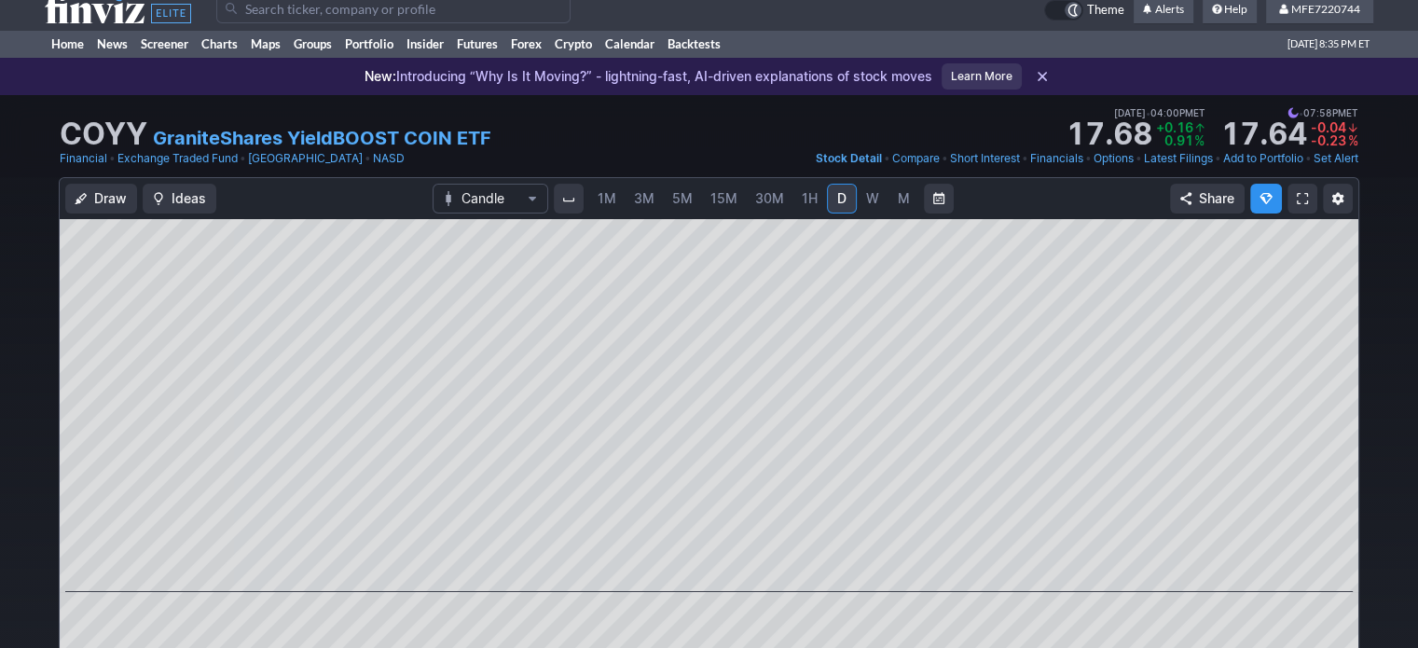
scroll to position [0, 0]
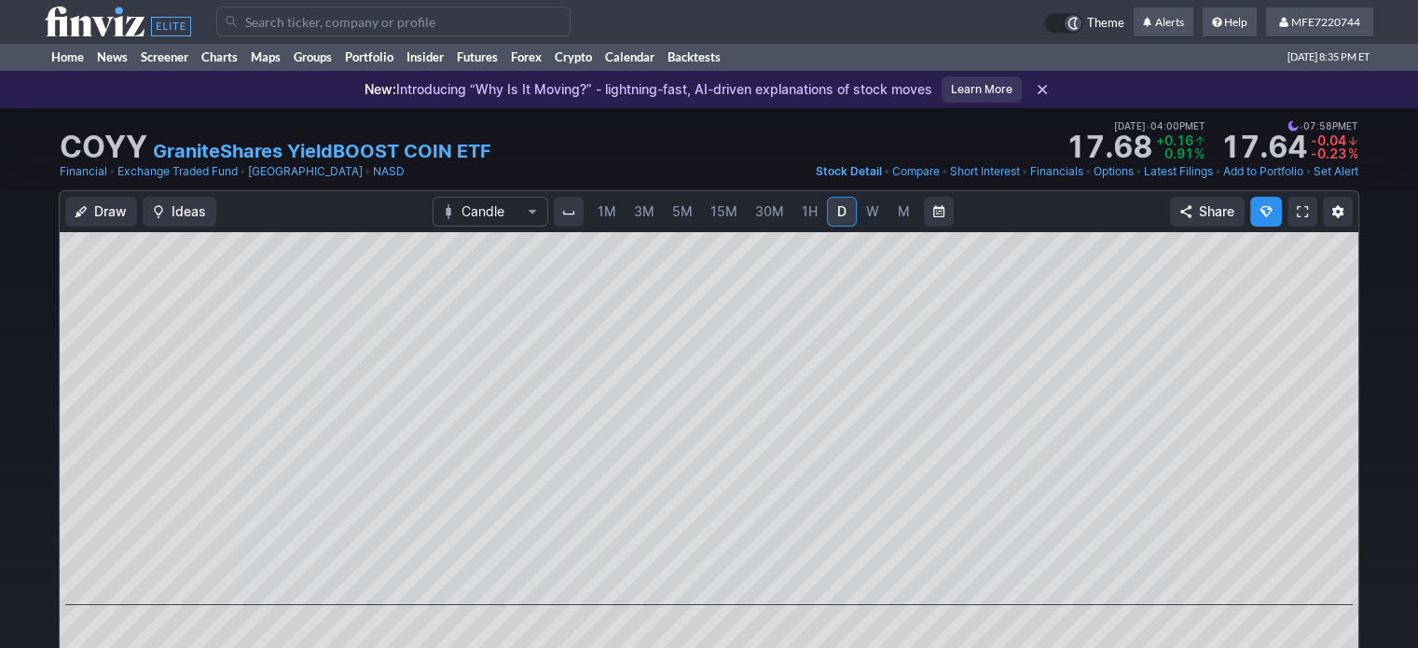
click at [375, 29] on input "Search" at bounding box center [393, 22] width 354 height 30
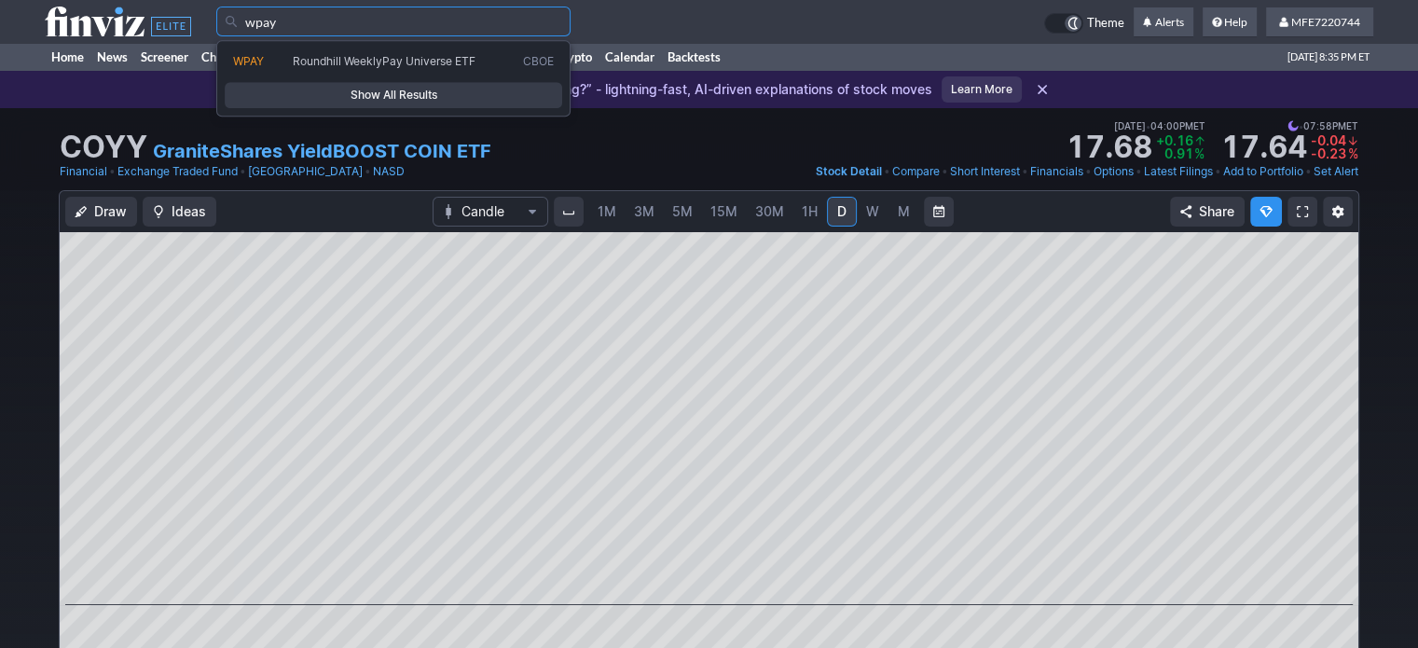
type input "wpay"
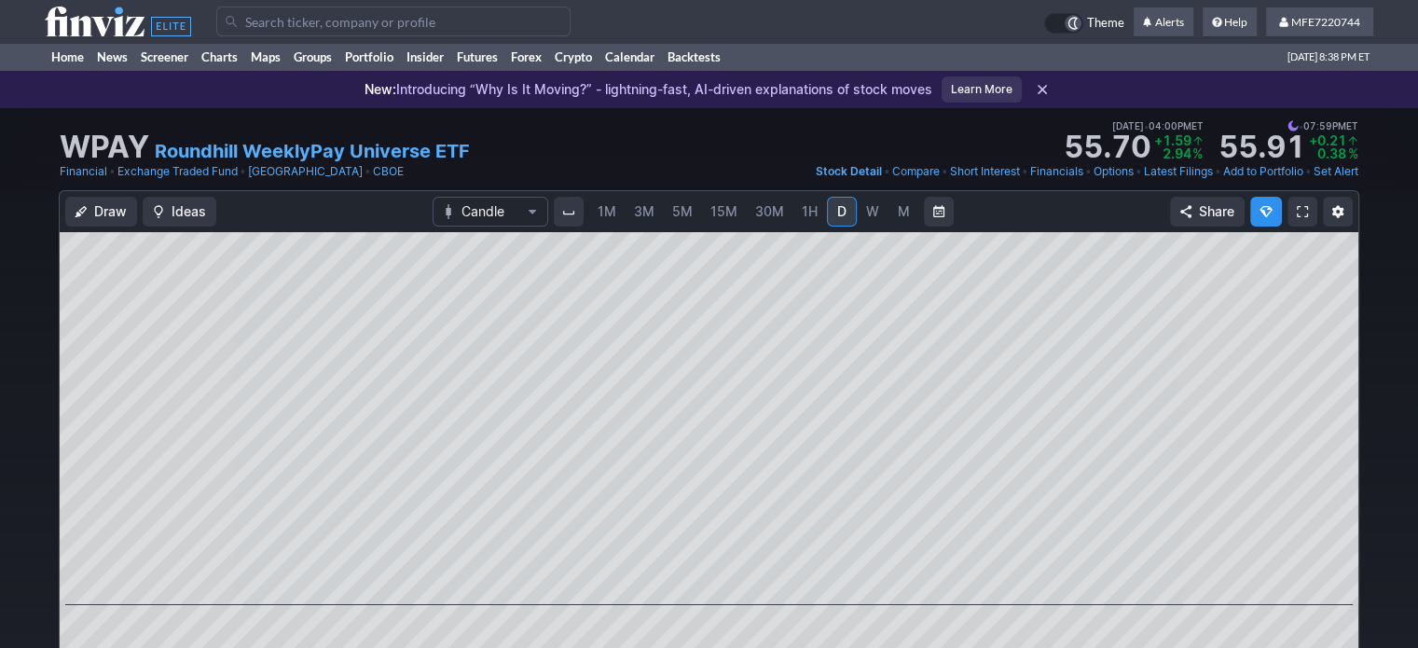
click at [540, 18] on input "Search" at bounding box center [393, 22] width 354 height 30
paste input "COIW"
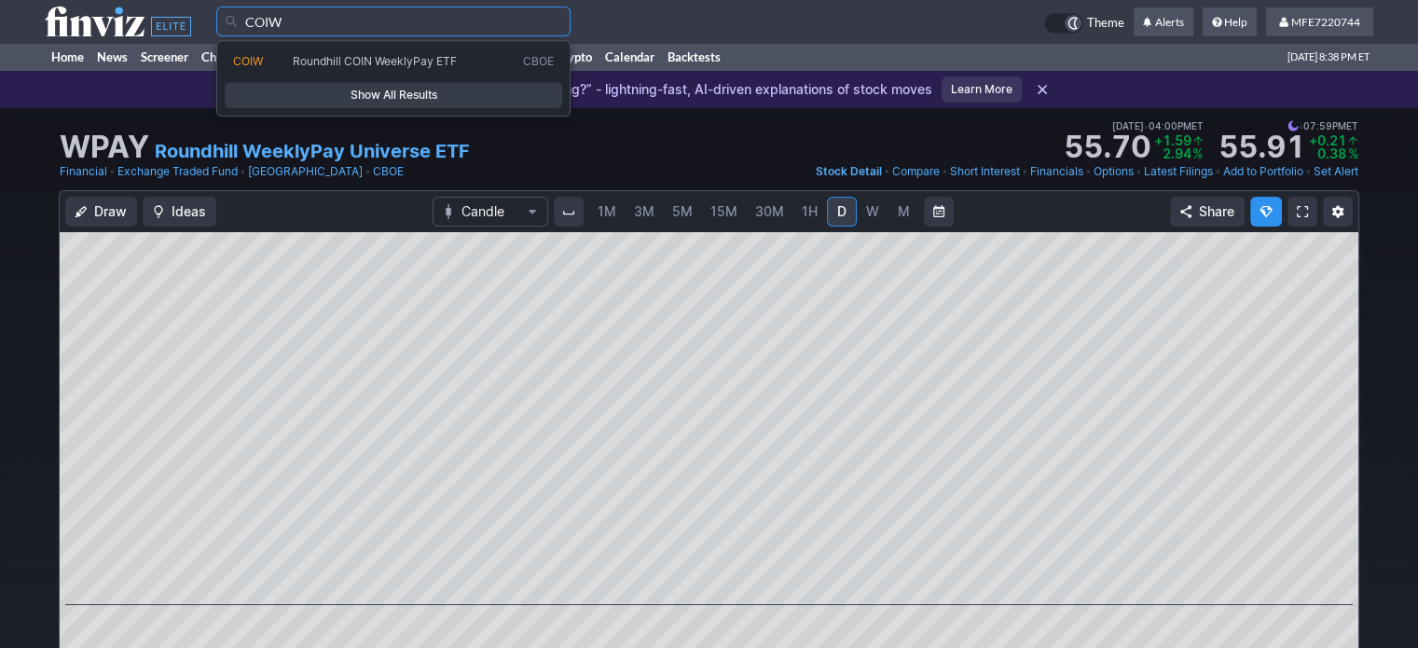
type input "COIW"
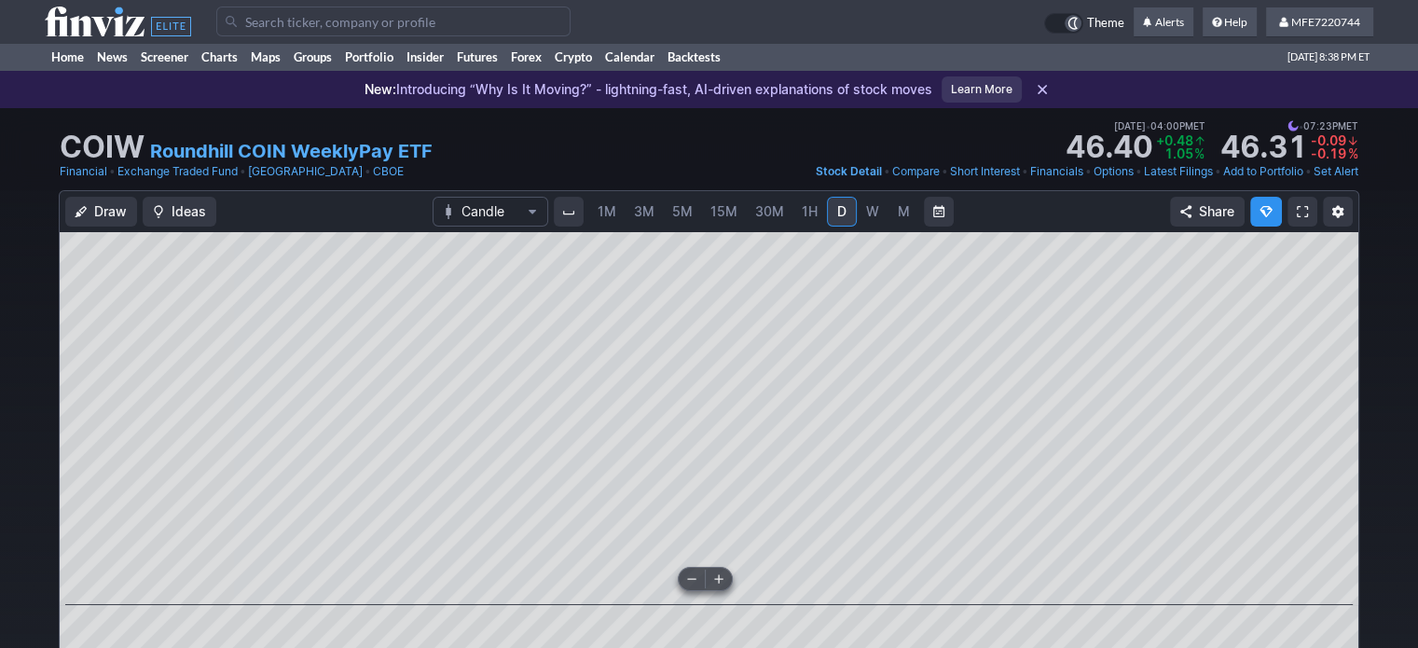
click at [319, 25] on input "Search" at bounding box center [393, 22] width 354 height 30
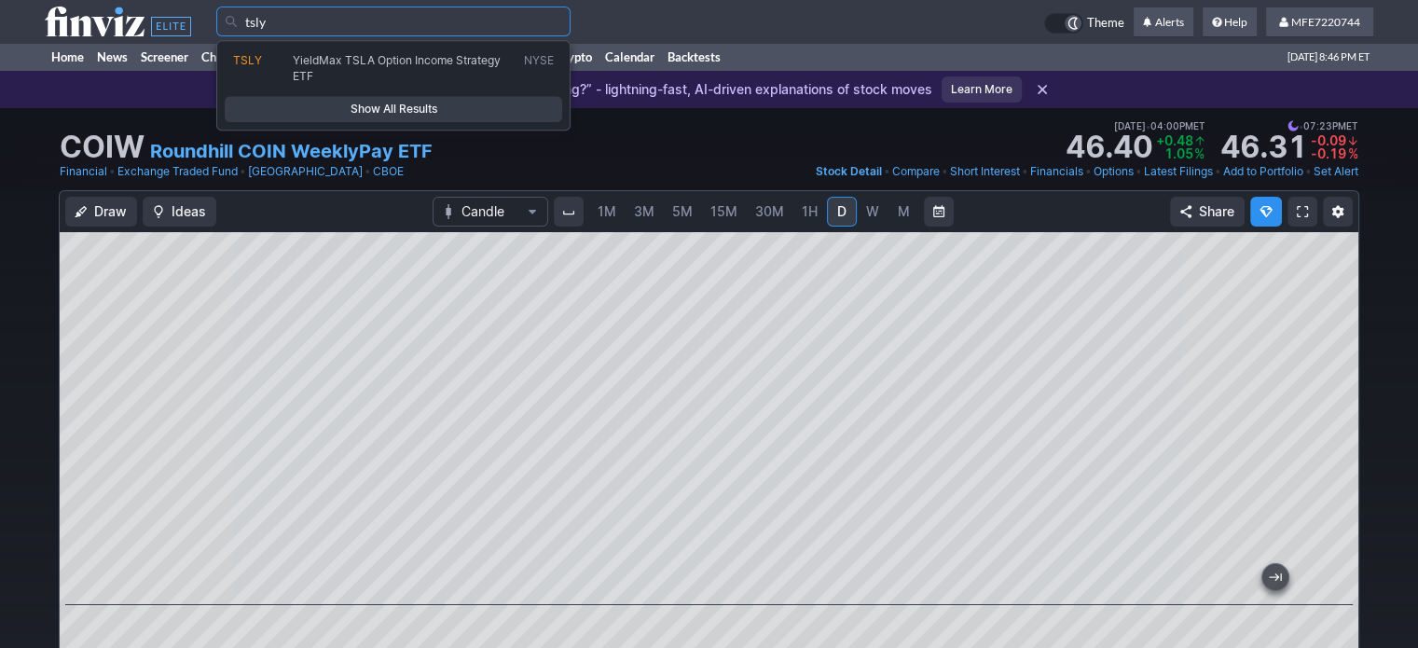
type input "tsly"
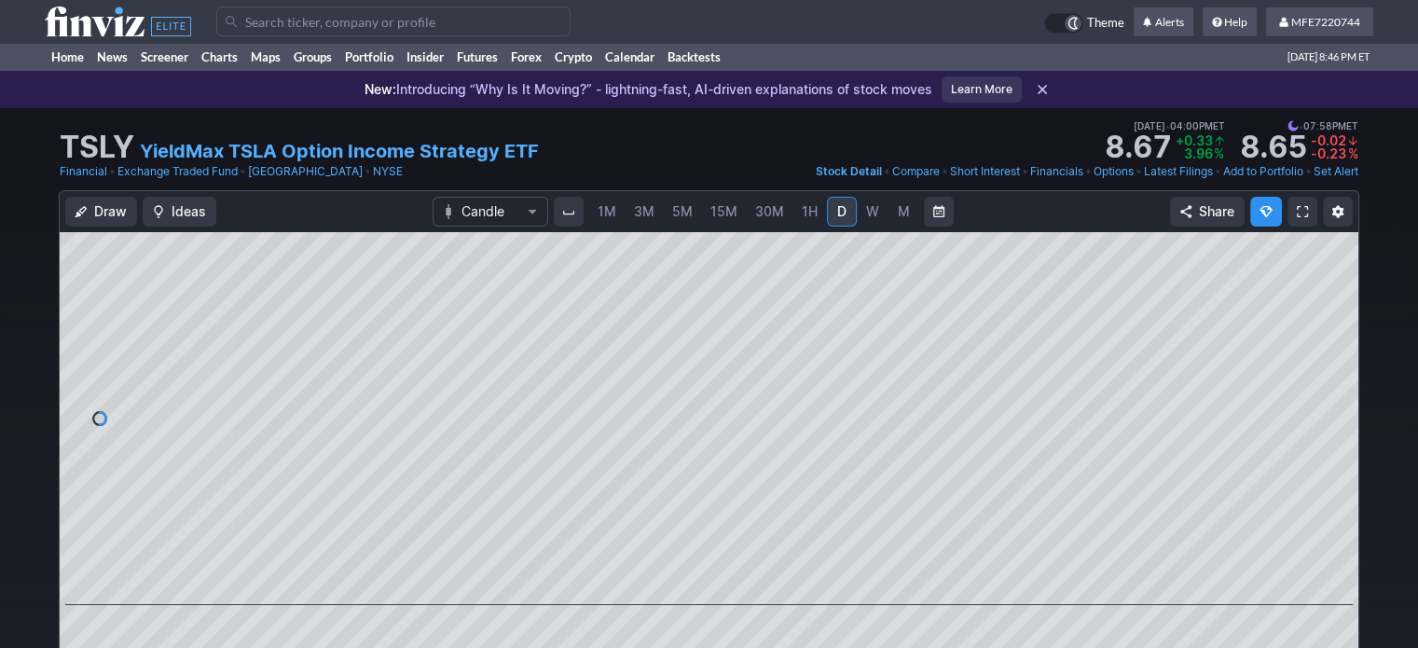
click at [905, 208] on span "M" at bounding box center [904, 211] width 12 height 16
click at [858, 216] on link "W" at bounding box center [873, 212] width 30 height 30
click at [436, 20] on input "Search" at bounding box center [393, 22] width 354 height 30
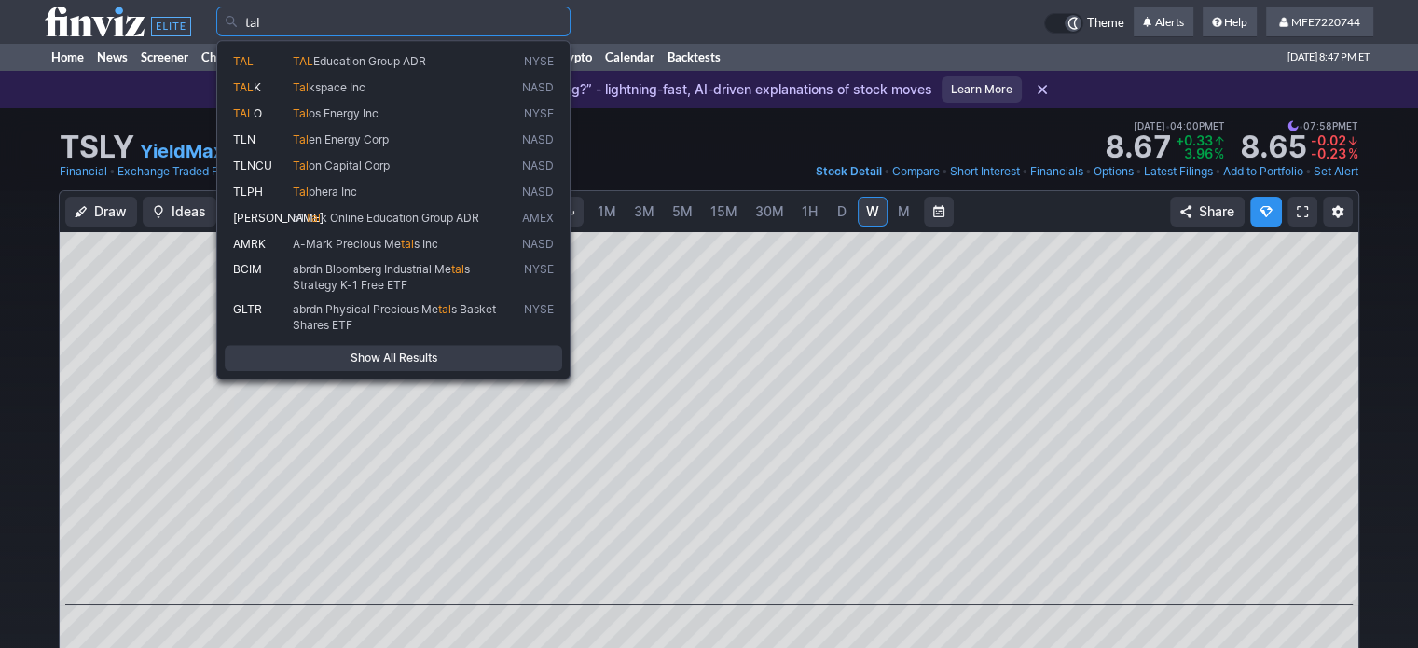
type input "tal"
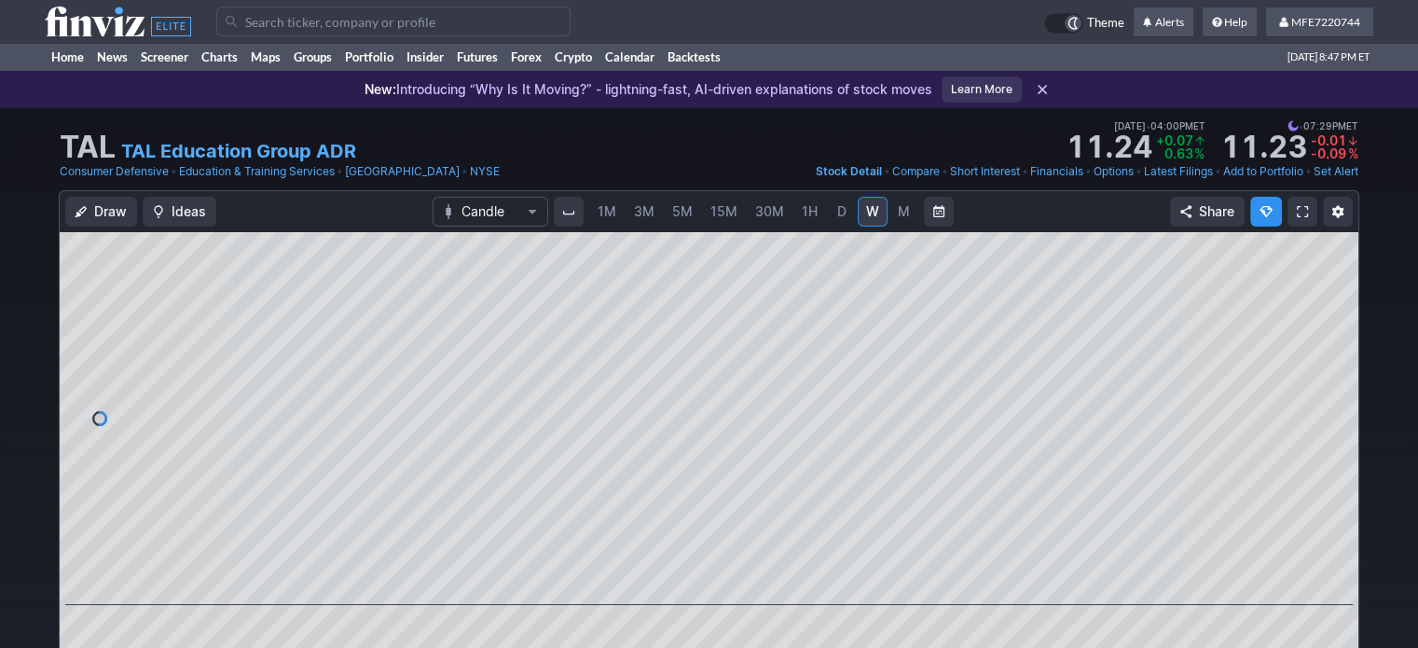
click at [900, 211] on span "M" at bounding box center [904, 211] width 12 height 16
click at [358, 16] on input "Search" at bounding box center [393, 22] width 354 height 30
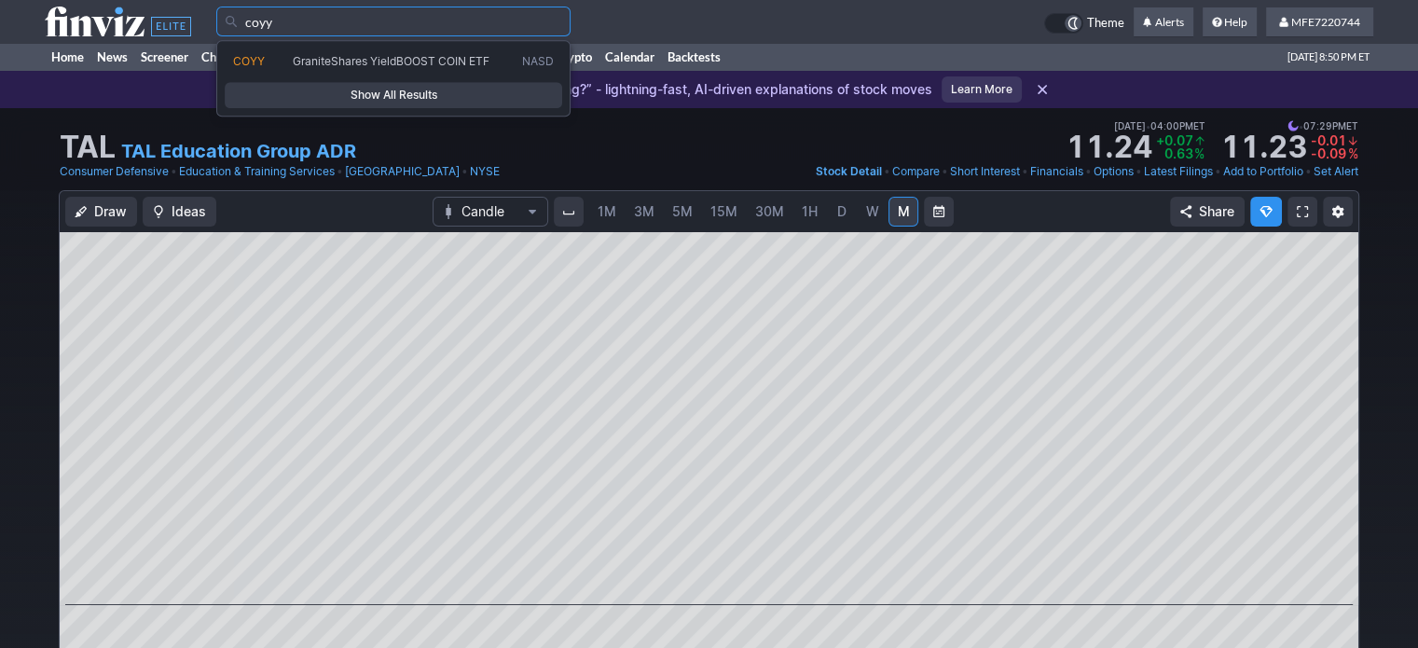
type input "coyy"
click at [397, 92] on span "Show All Results" at bounding box center [393, 95] width 321 height 19
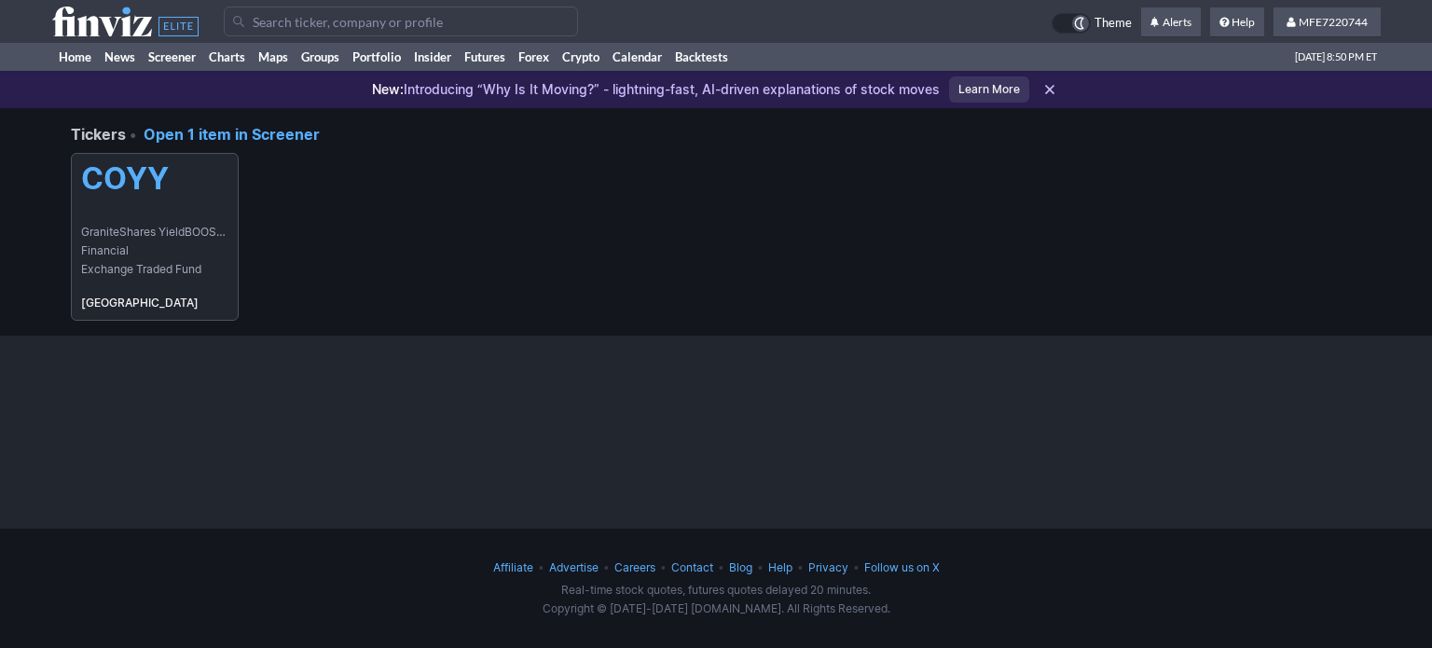
click at [107, 242] on span "Financial" at bounding box center [154, 251] width 147 height 19
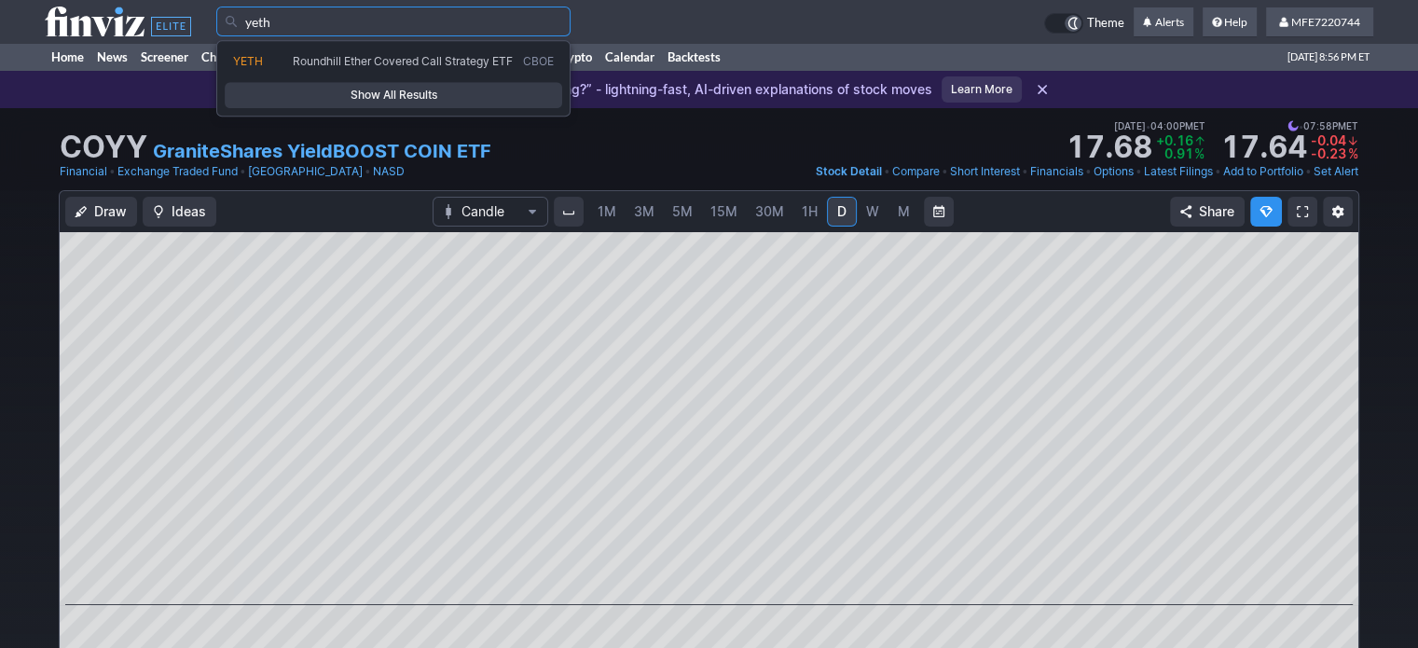
type input "yeth"
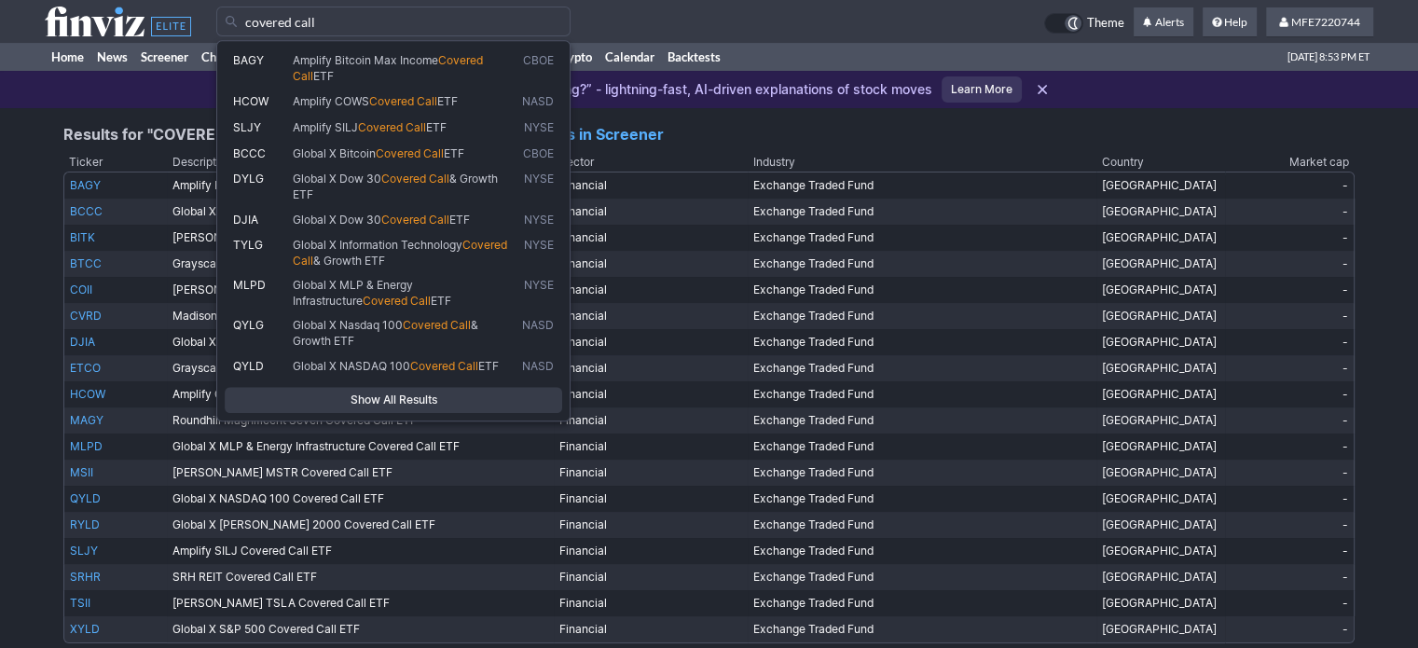
type input "covered call"
click at [396, 398] on span "Show All Results" at bounding box center [393, 400] width 321 height 19
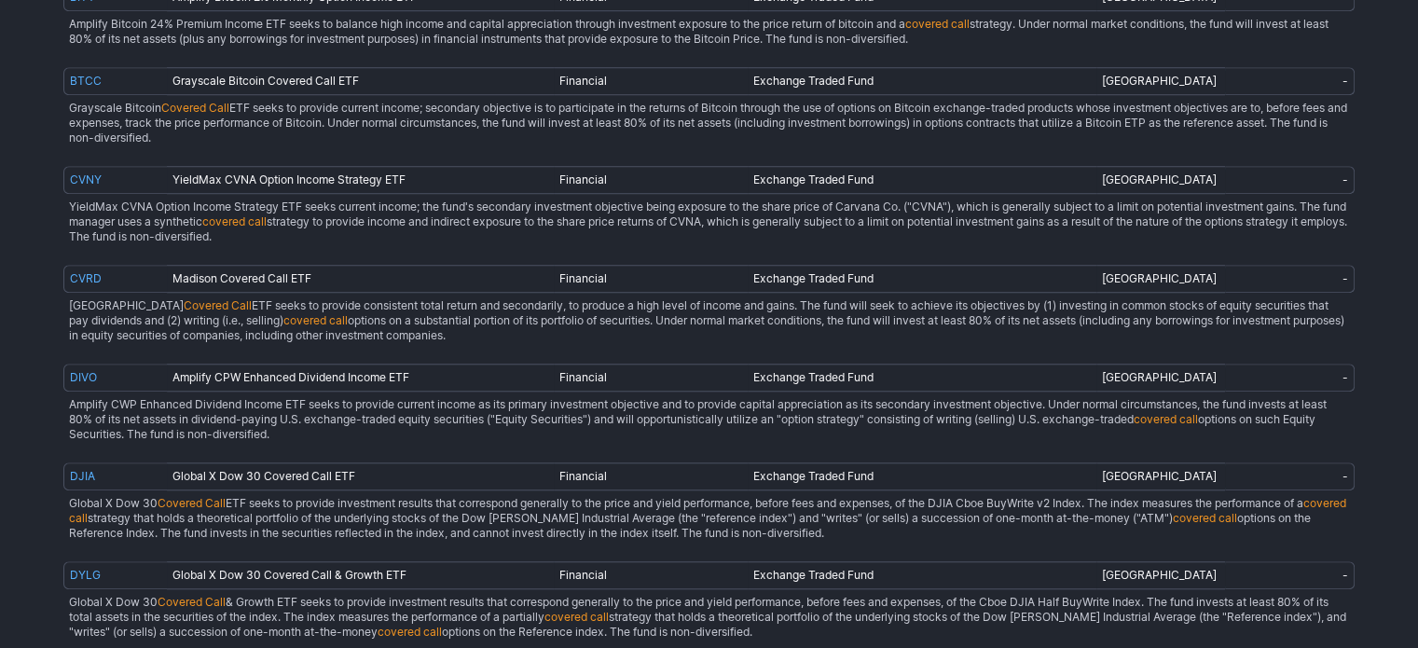
scroll to position [1585, 0]
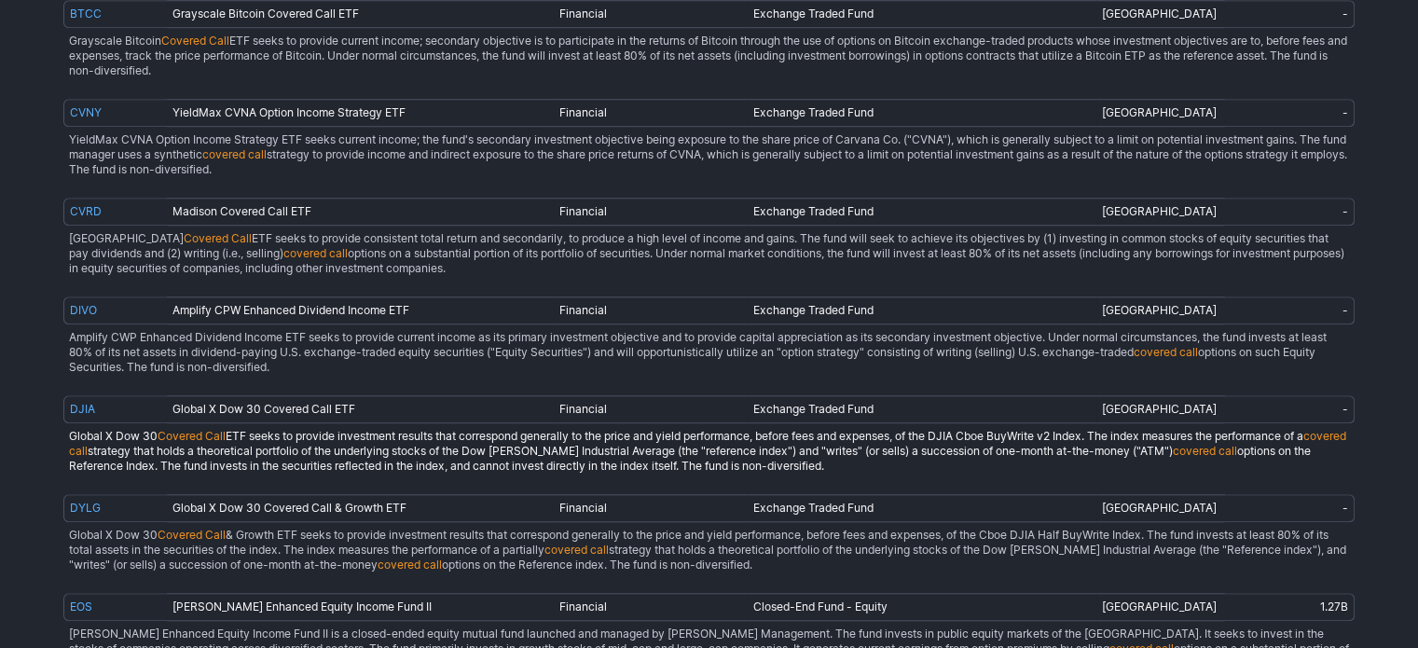
click at [153, 426] on td "Global X Dow 30 Covered Call ETF seeks to provide investment results that corre…" at bounding box center [709, 451] width 1292 height 56
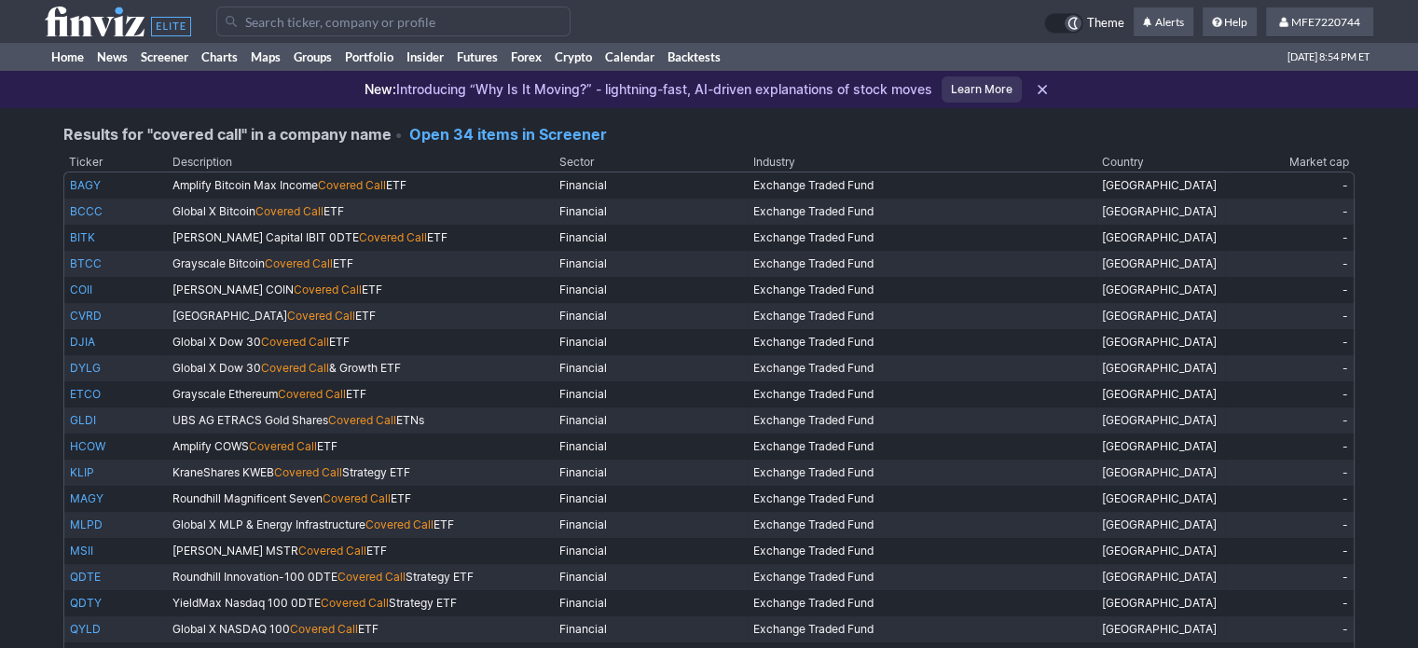
click at [522, 131] on link "Open 34 items in Screener" at bounding box center [508, 134] width 198 height 19
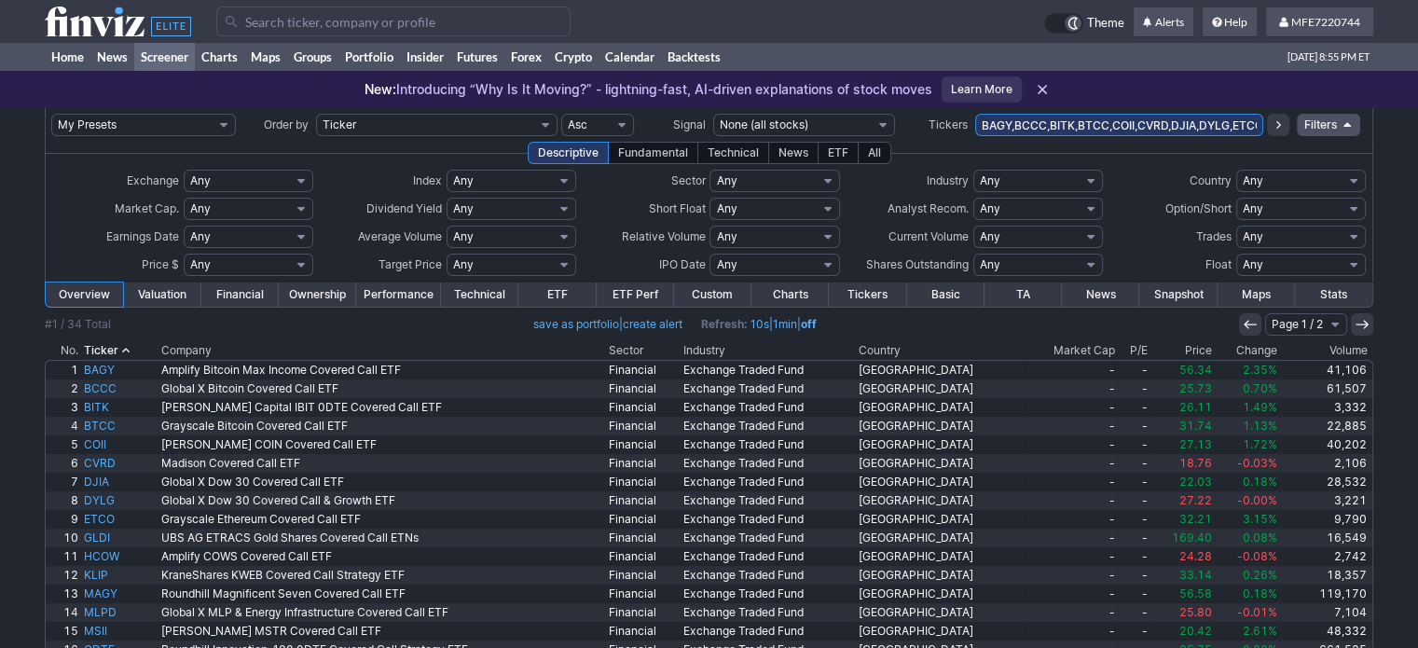
click at [560, 291] on link "ETF" at bounding box center [556, 295] width 77 height 24
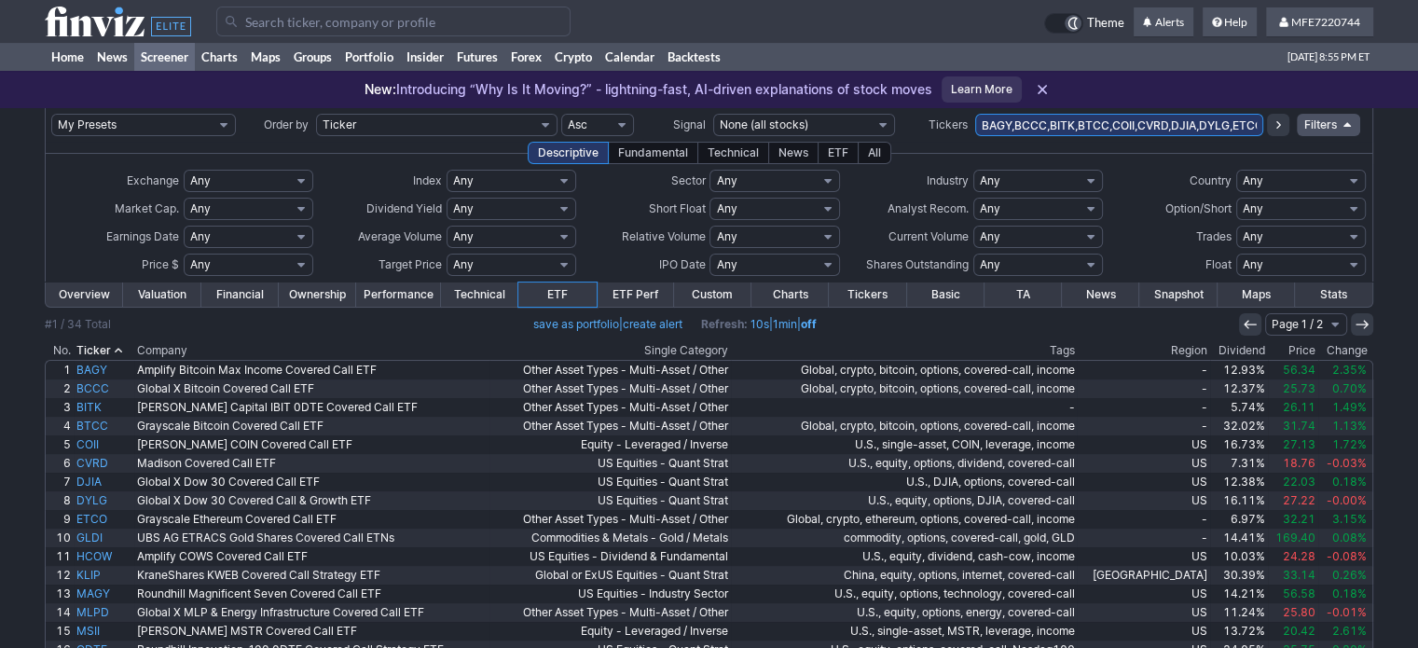
click at [410, 294] on link "Performance" at bounding box center [398, 295] width 85 height 24
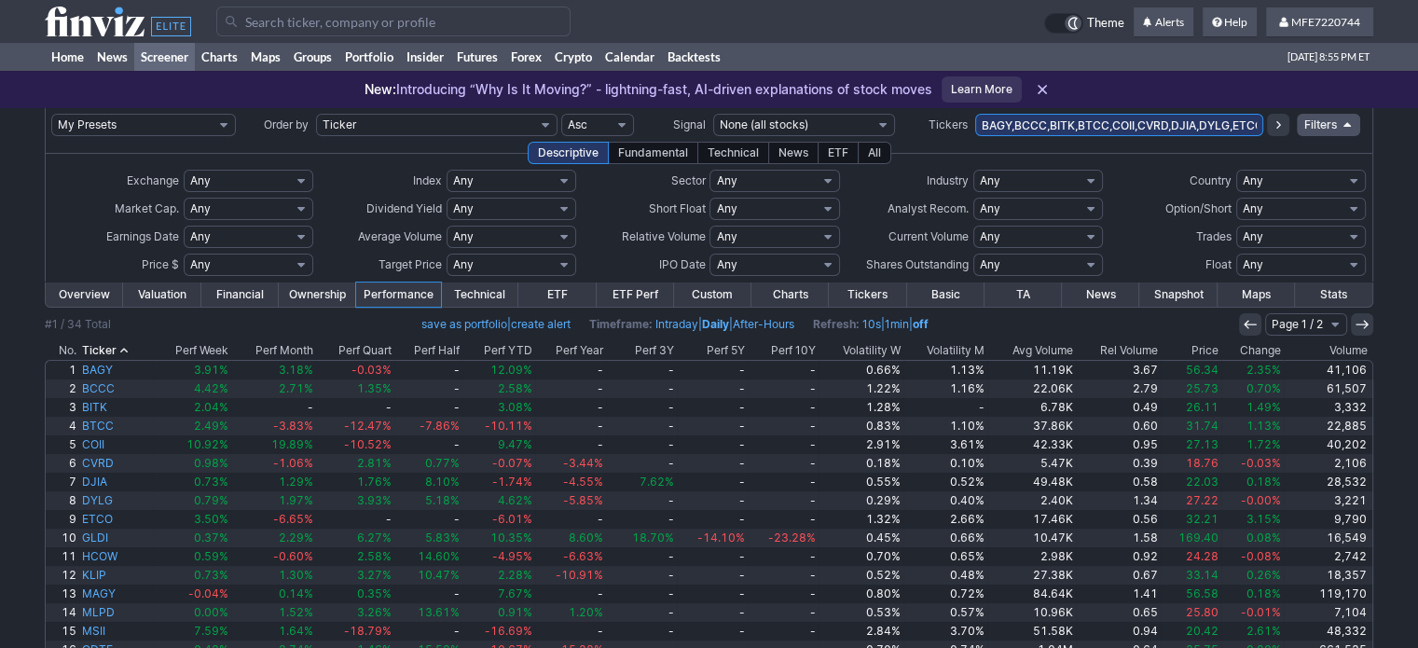
click at [256, 297] on link "Financial" at bounding box center [239, 295] width 77 height 24
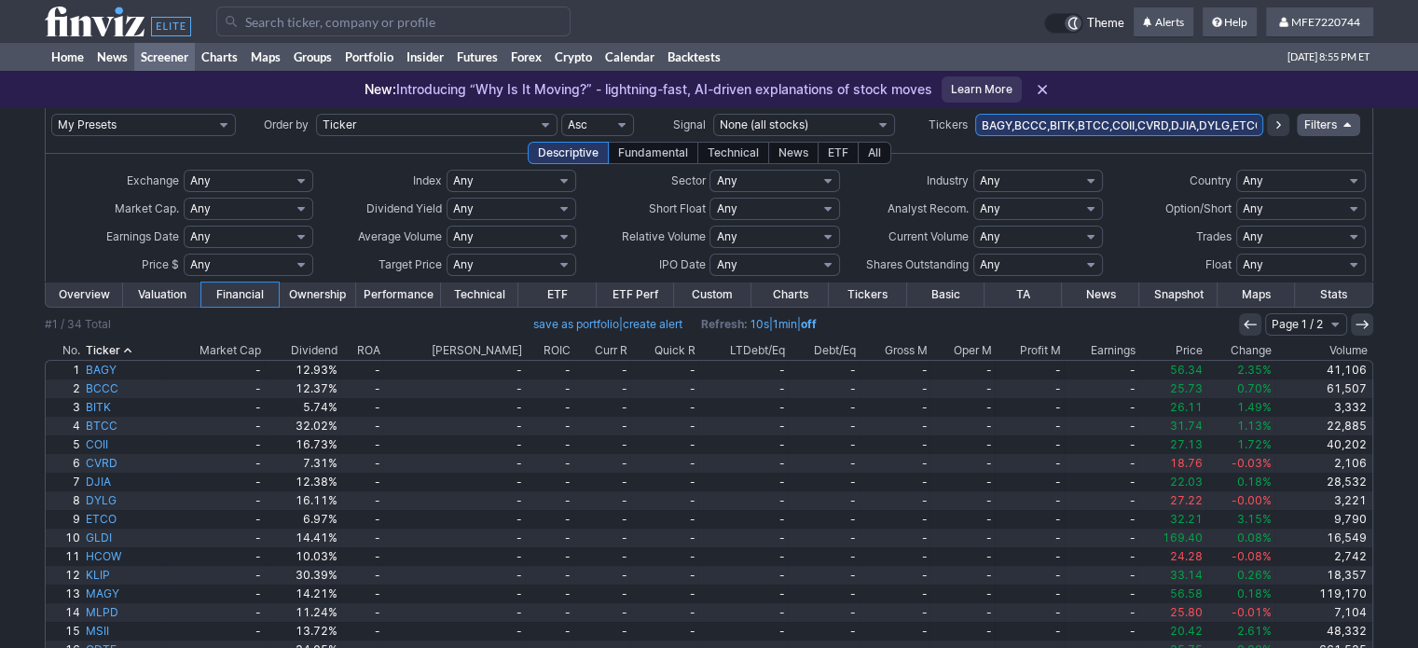
click at [341, 350] on th "Dividend" at bounding box center [302, 350] width 77 height 19
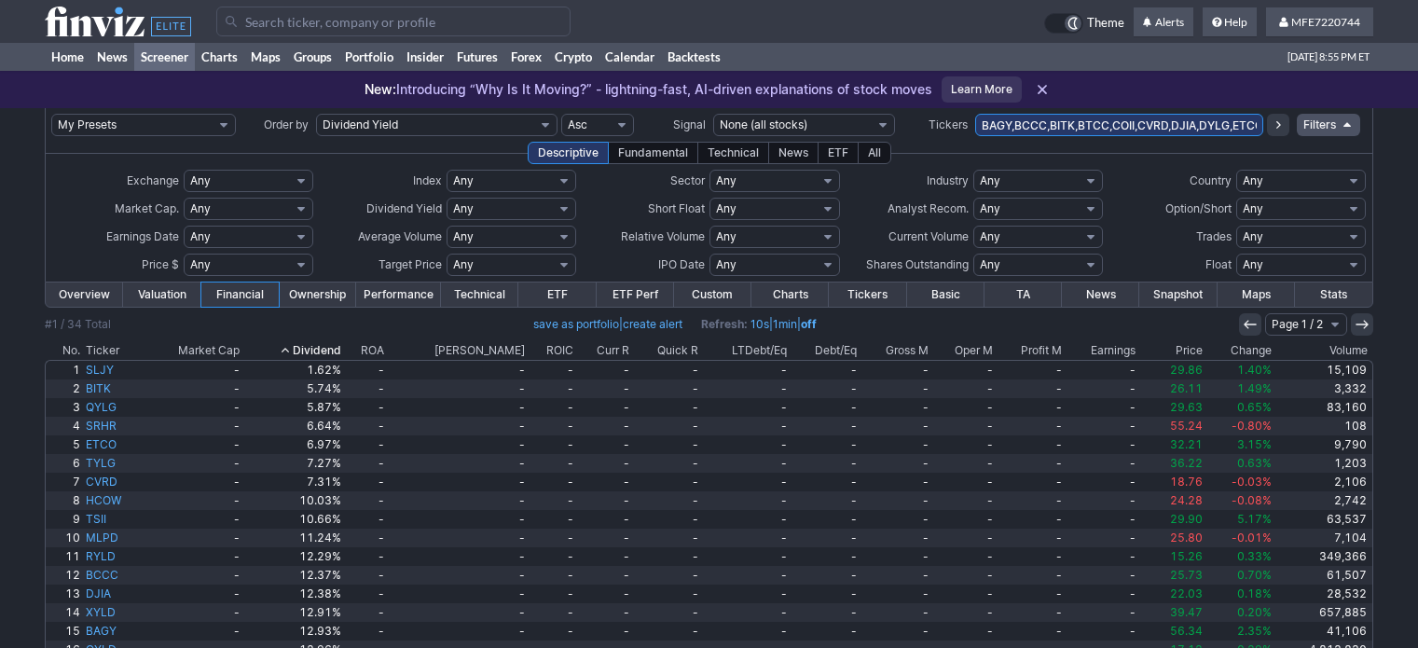
click at [344, 349] on th "Dividend" at bounding box center [293, 350] width 102 height 19
drag, startPoint x: 0, startPoint y: 0, endPoint x: 349, endPoint y: 349, distance: 493.2
click at [344, 349] on th "Dividend" at bounding box center [293, 350] width 102 height 19
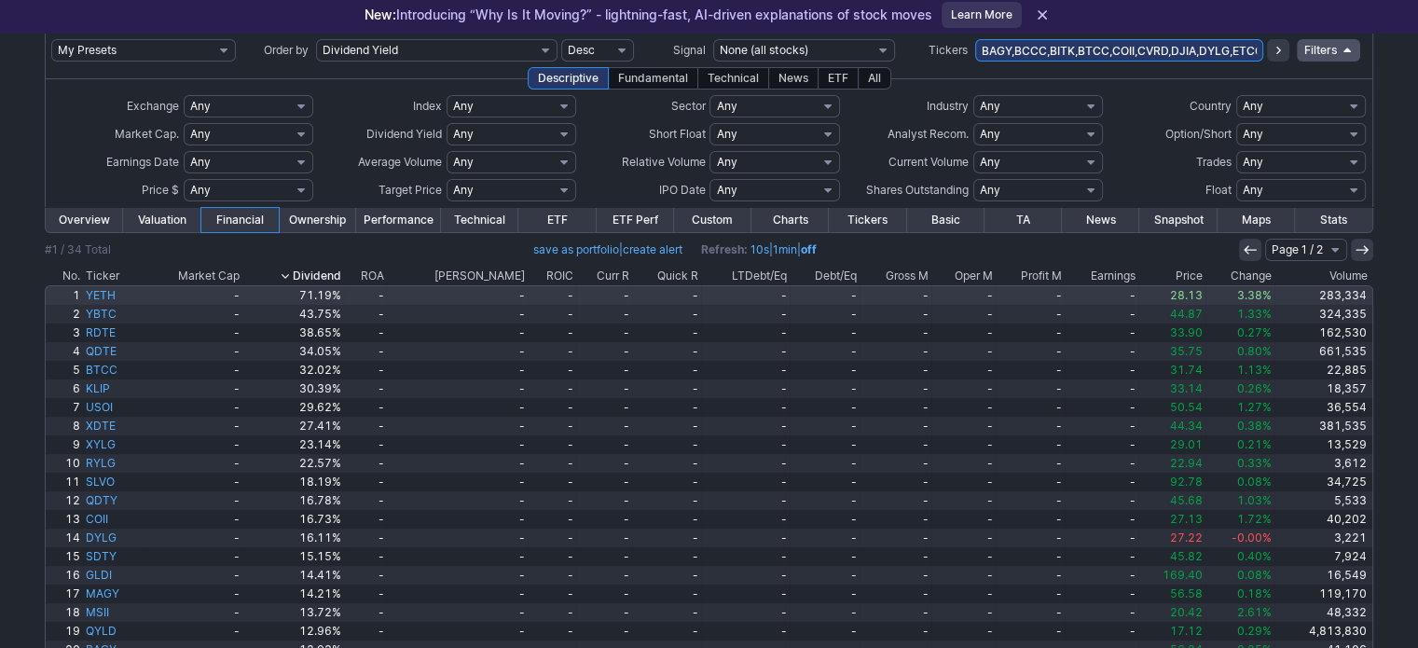
scroll to position [93, 0]
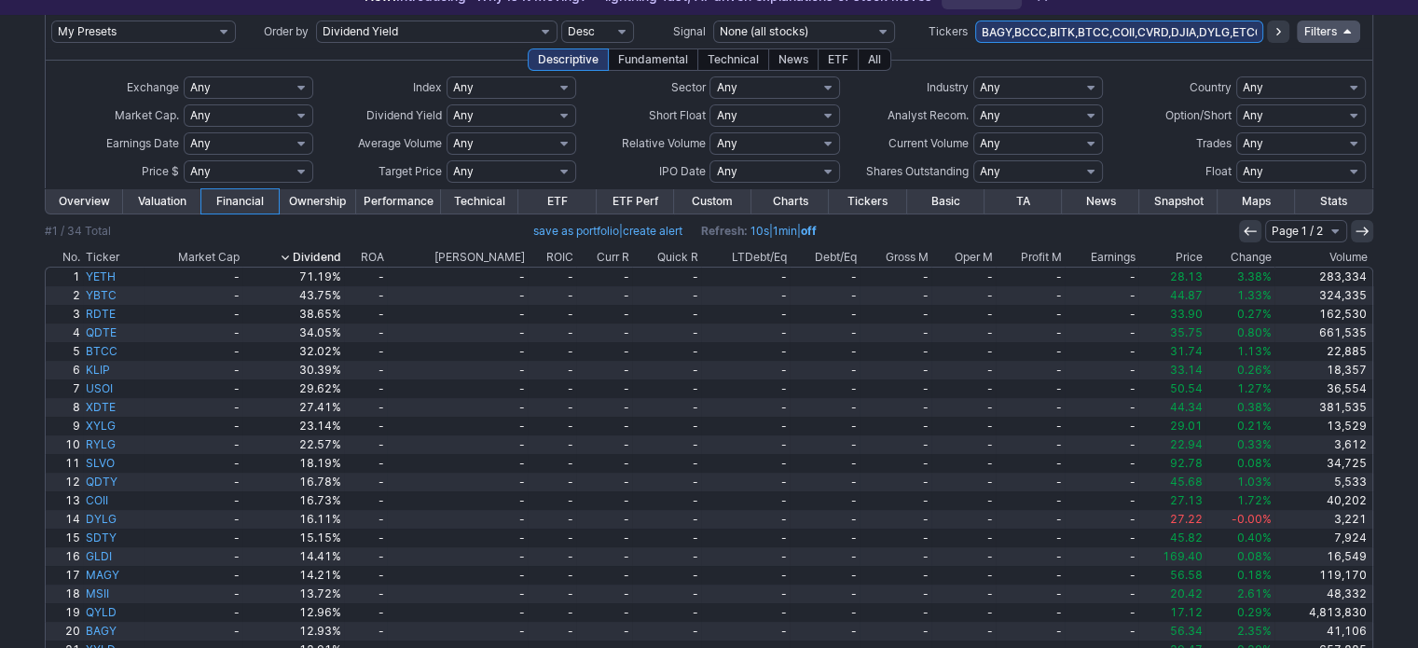
click at [297, 175] on select "Any Under $1 Under $2 Under $3 Under $4 Under $5 Under $7 Under $10 Under $15 U…" at bounding box center [249, 171] width 130 height 22
select select "u20"
click at [184, 160] on select "Any Under $1 Under $2 Under $3 Under $4 Under $5 Under $7 Under $10 Under $15 U…" at bounding box center [249, 171] width 130 height 22
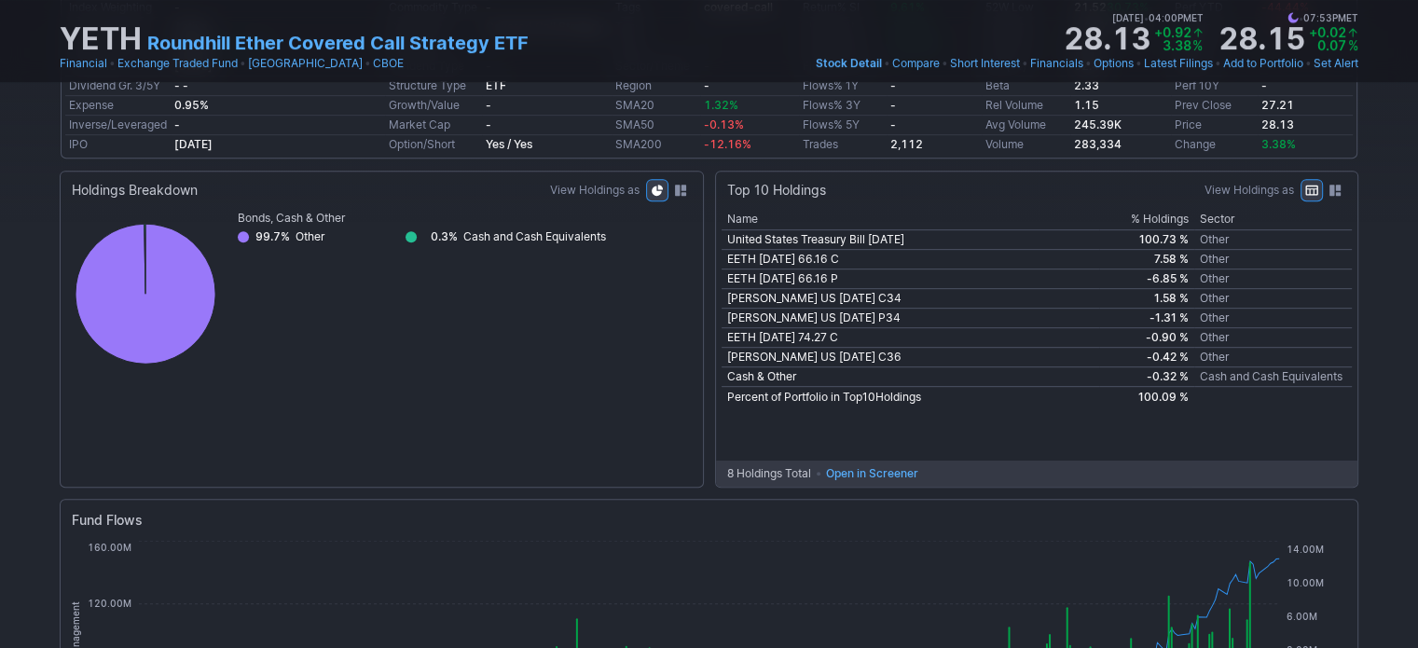
scroll to position [280, 0]
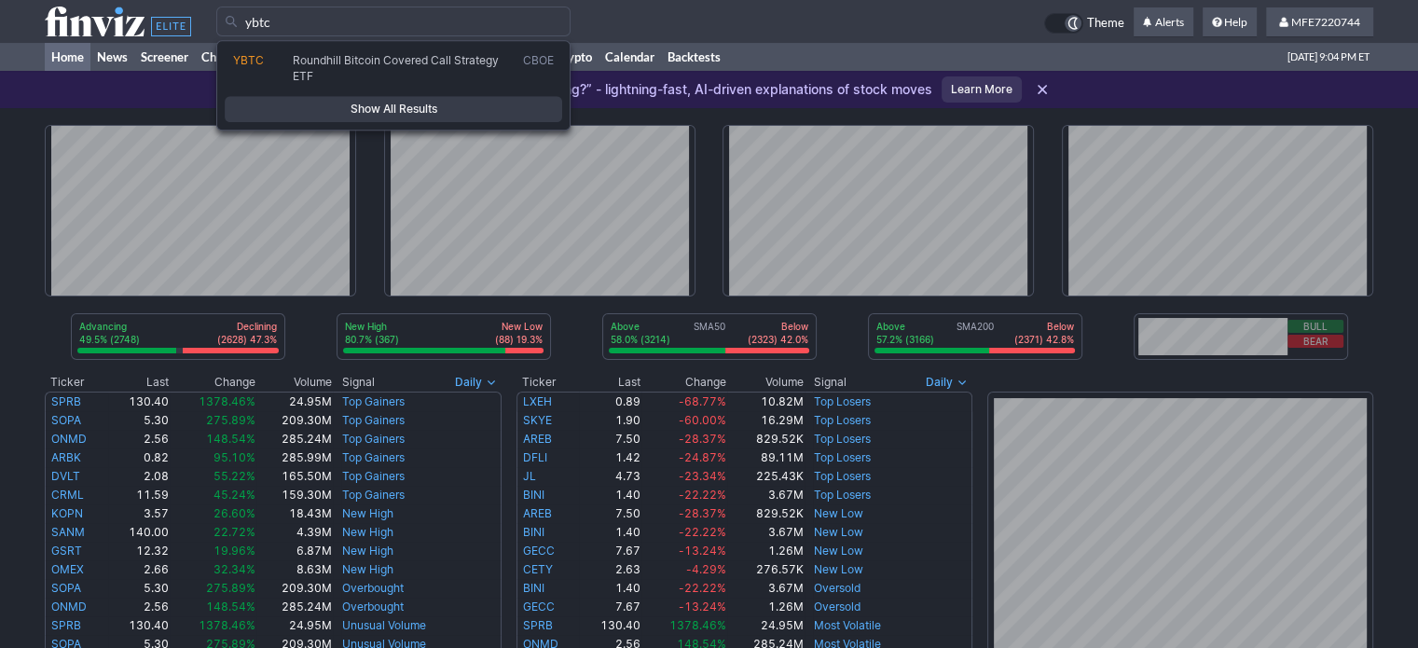
type input "ybtc"
click at [442, 106] on span "Show All Results" at bounding box center [393, 109] width 321 height 19
click at [443, 107] on span "Show All Results" at bounding box center [393, 109] width 321 height 19
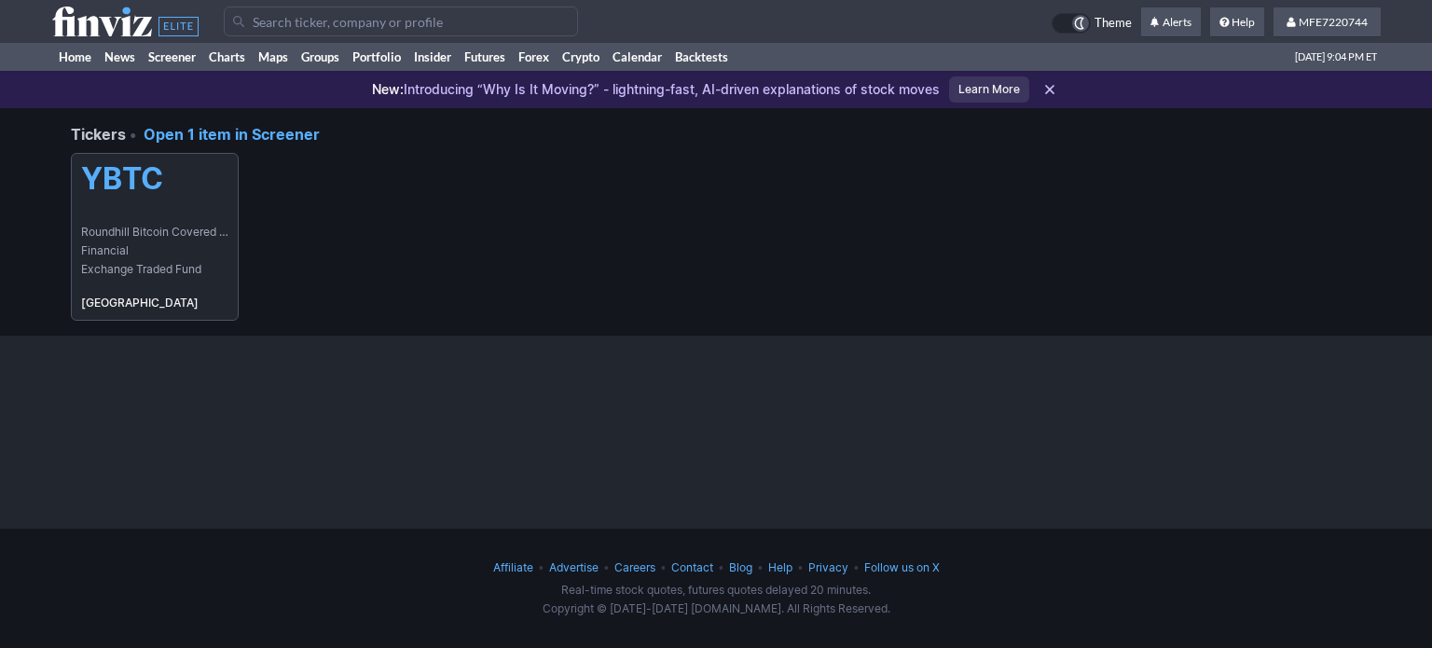
click at [173, 183] on h5 "YBTC" at bounding box center [154, 178] width 147 height 35
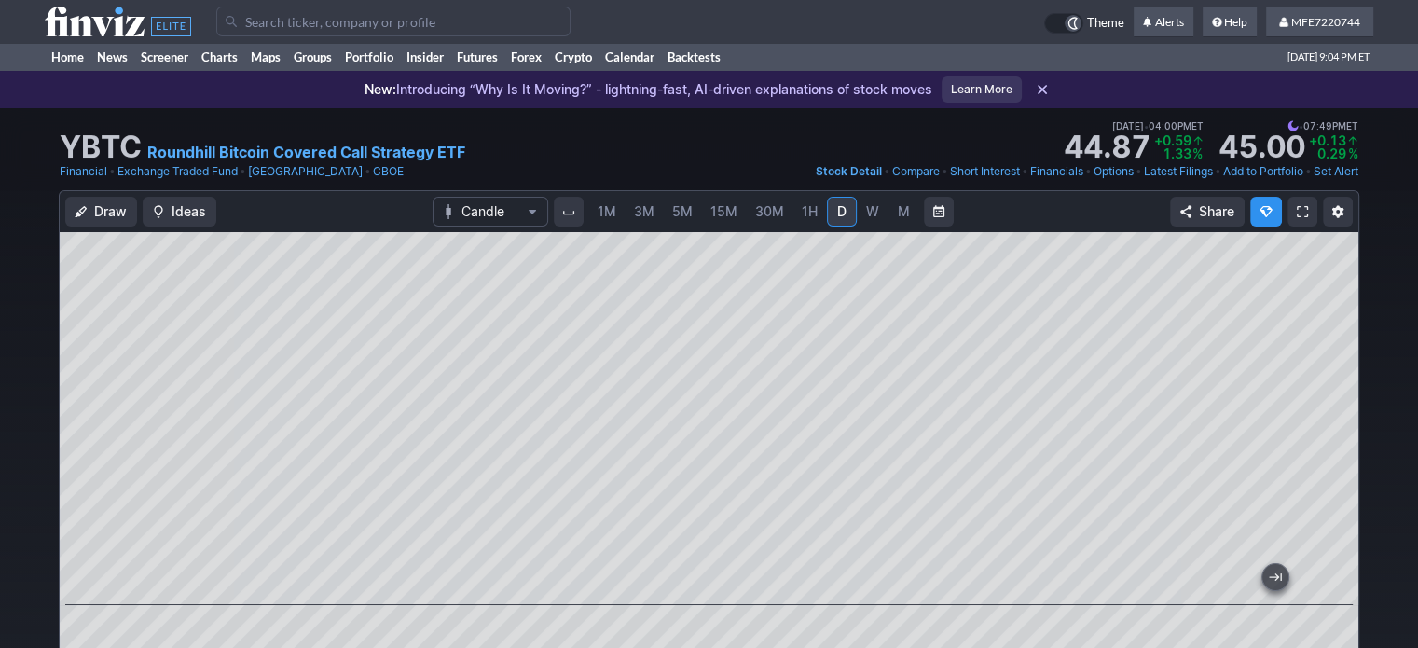
click at [380, 25] on input "Search" at bounding box center [393, 22] width 354 height 30
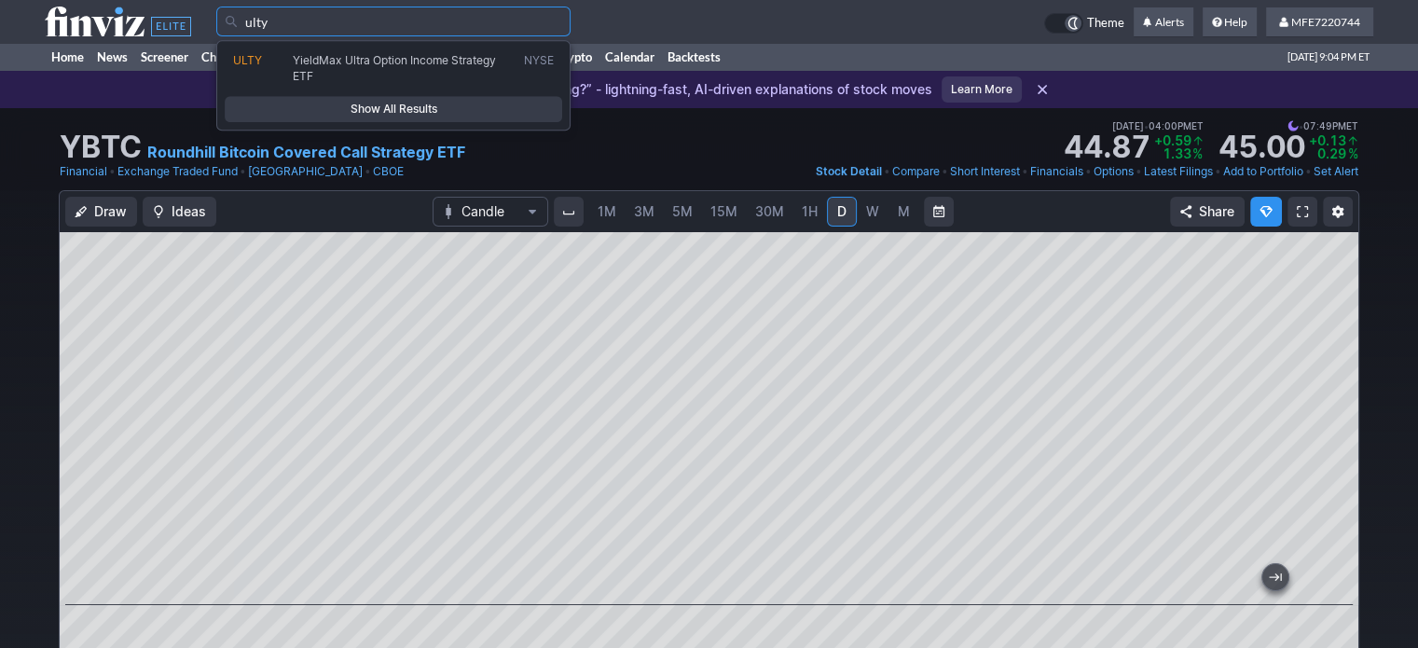
type input "ulty"
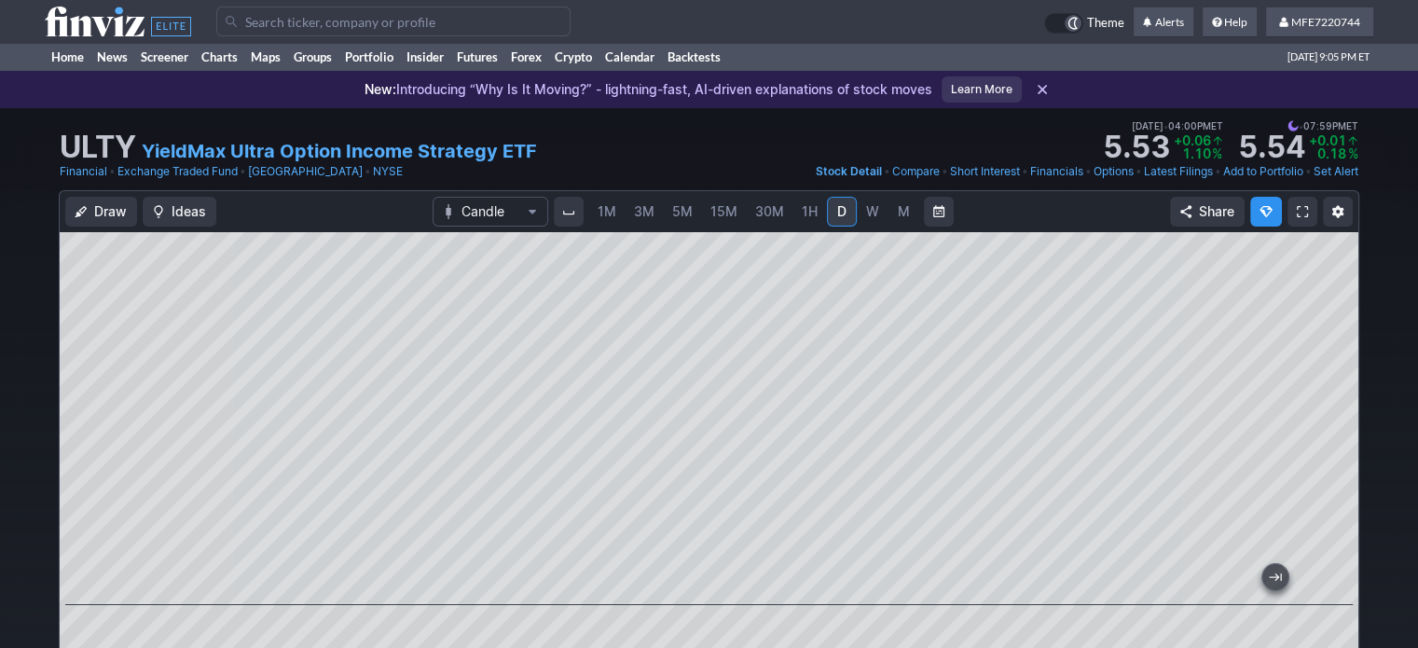
click at [876, 211] on span "W" at bounding box center [872, 211] width 13 height 19
click at [898, 215] on span "M" at bounding box center [904, 211] width 12 height 16
click at [837, 214] on span "D" at bounding box center [841, 211] width 9 height 16
